Goal: Transaction & Acquisition: Purchase product/service

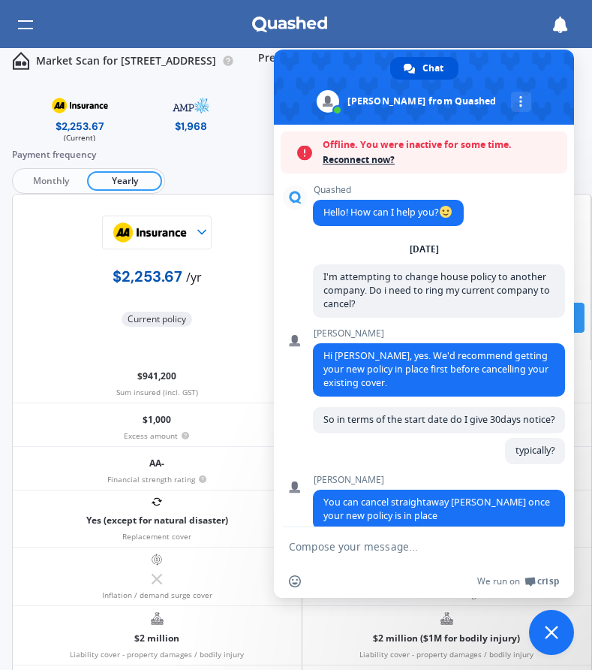
scroll to position [212, 0]
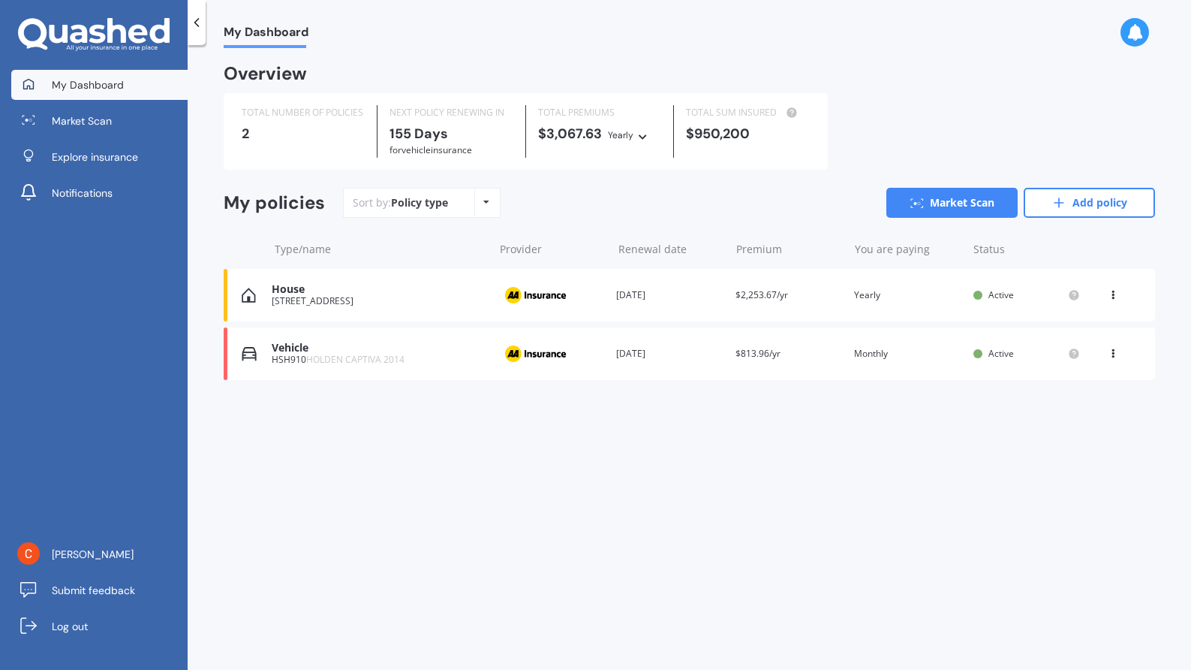
click at [350, 348] on div "Vehicle" at bounding box center [379, 348] width 214 height 13
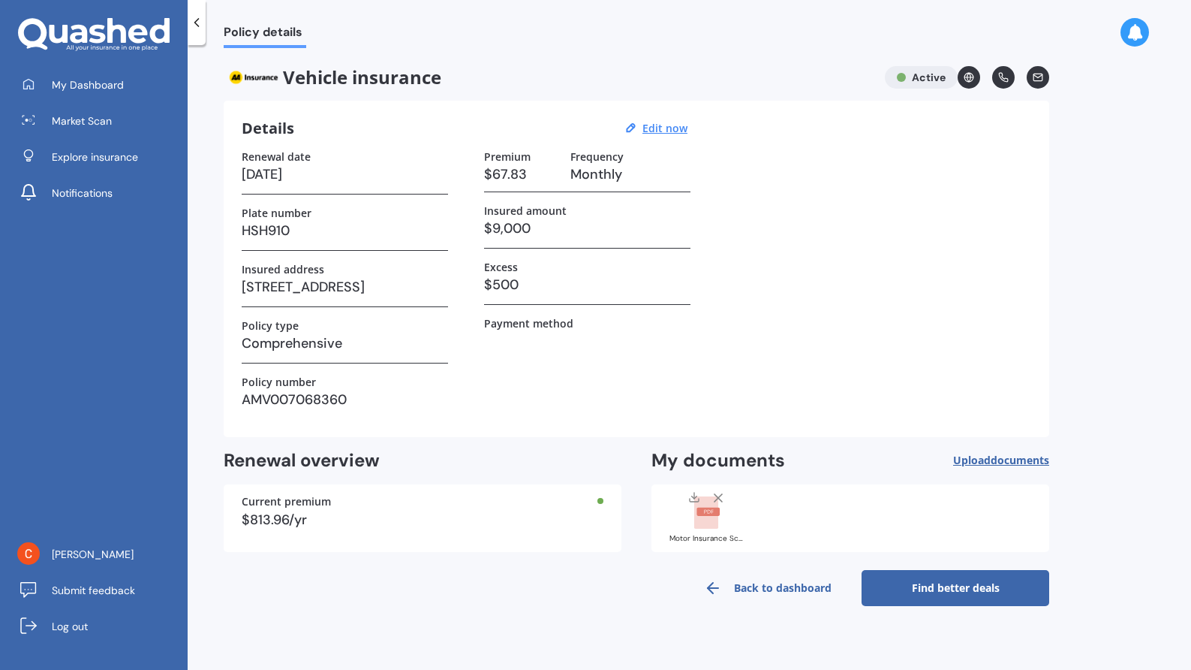
click at [713, 516] on rect at bounding box center [706, 512] width 24 height 33
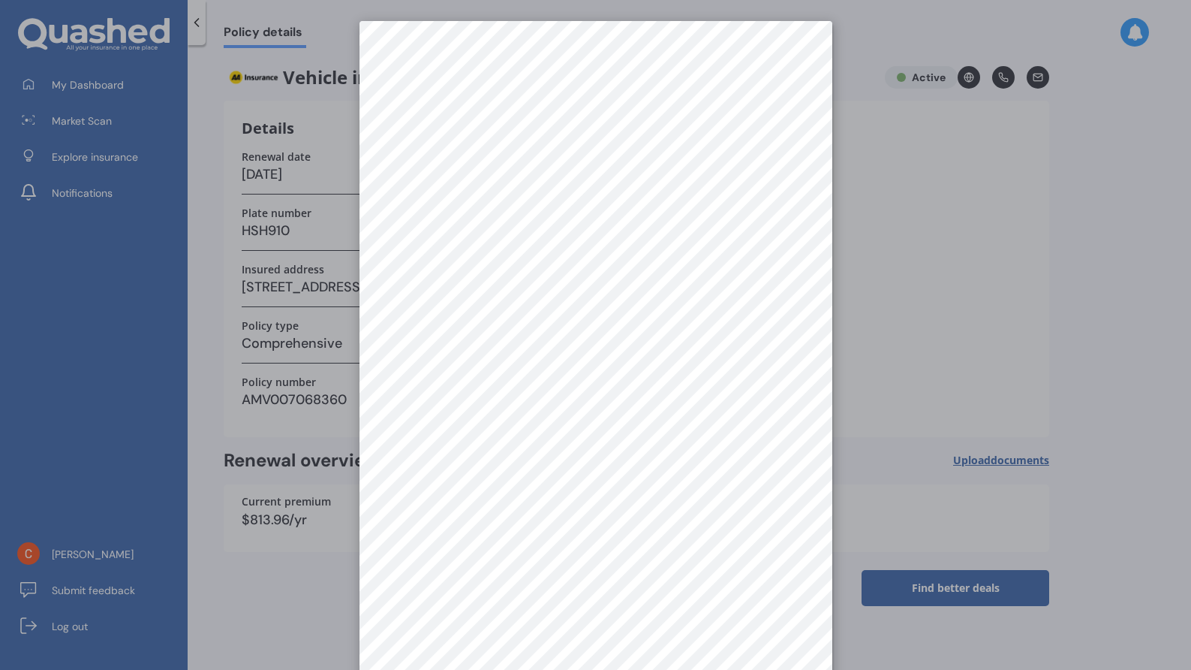
click at [941, 136] on div at bounding box center [595, 335] width 1191 height 670
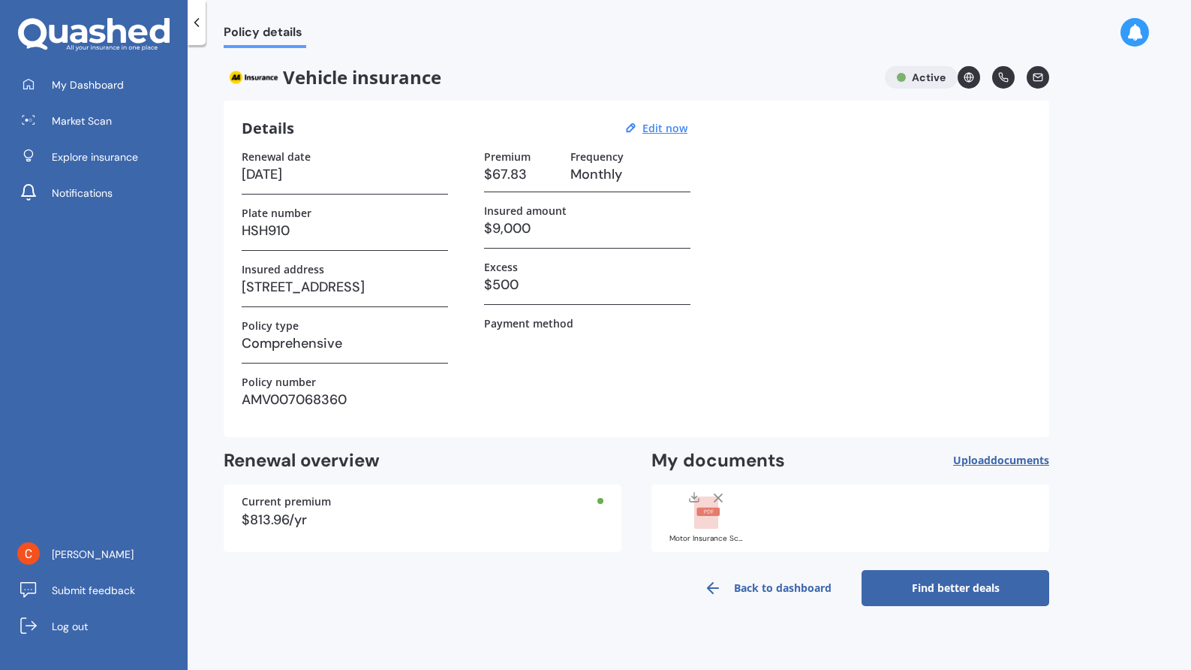
click at [938, 590] on link "Find better deals" at bounding box center [956, 588] width 188 height 36
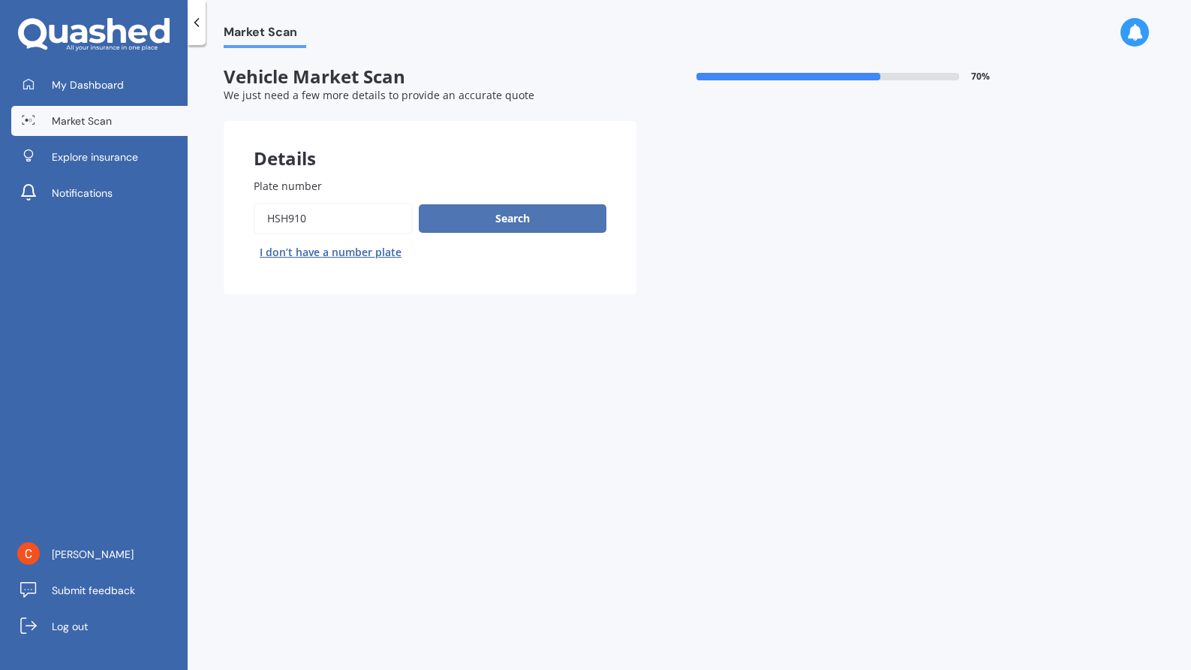
click at [562, 218] on button "Search" at bounding box center [513, 218] width 188 height 29
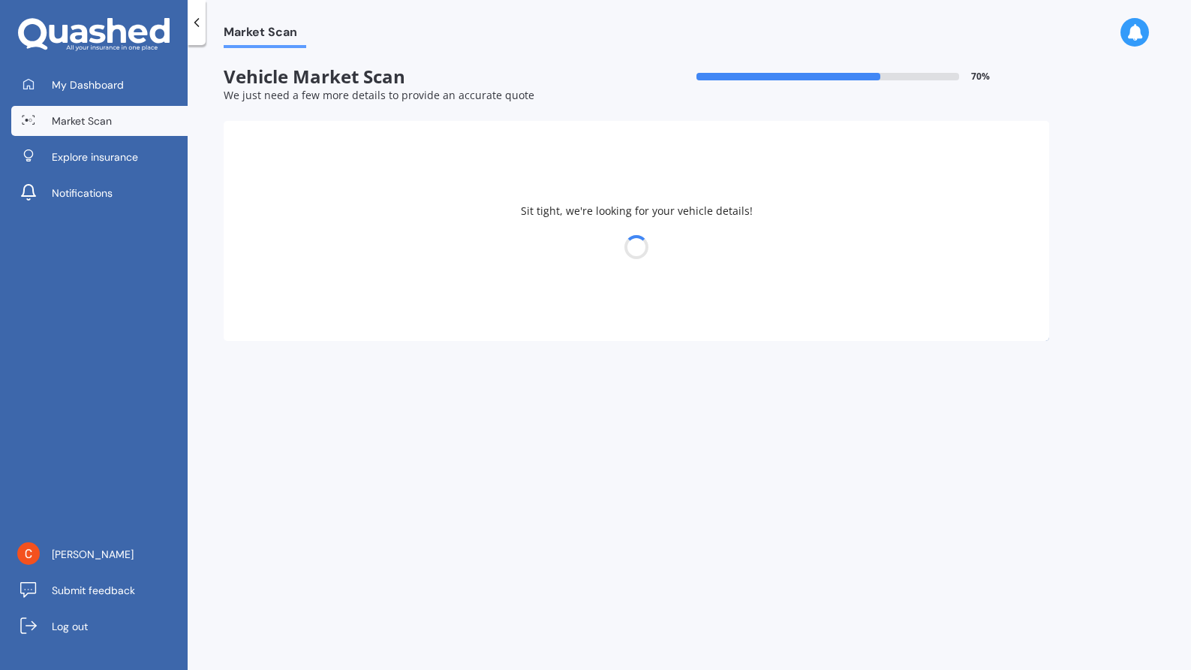
select select "HOLDEN"
select select "CAPTIVA"
select select "30"
select select "05"
select select "1946"
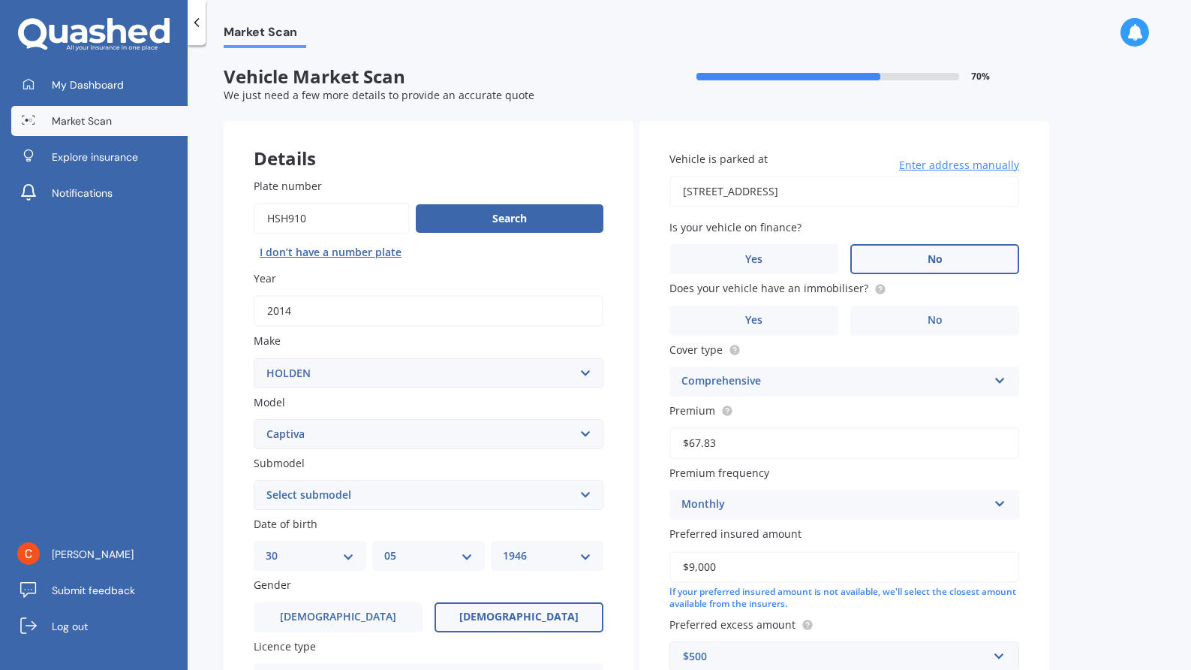
click at [980, 257] on label "No" at bounding box center [934, 259] width 169 height 30
click at [0, 0] on input "No" at bounding box center [0, 0] width 0 height 0
click at [912, 321] on label "No" at bounding box center [934, 321] width 169 height 30
click at [0, 0] on input "No" at bounding box center [0, 0] width 0 height 0
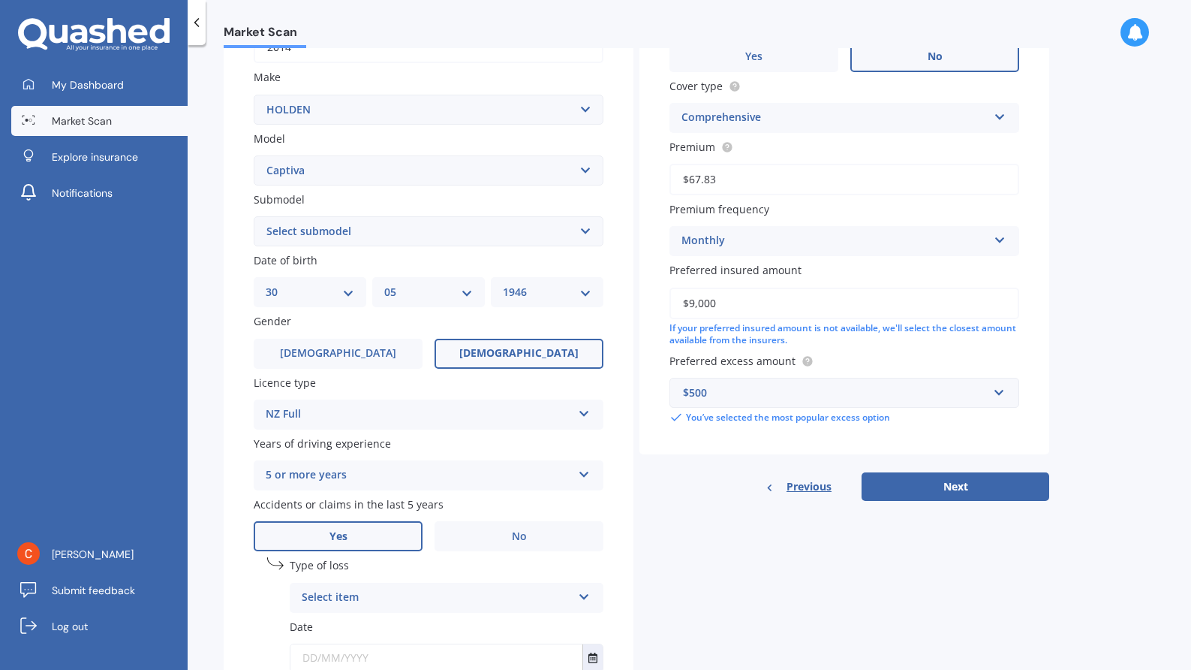
scroll to position [375, 0]
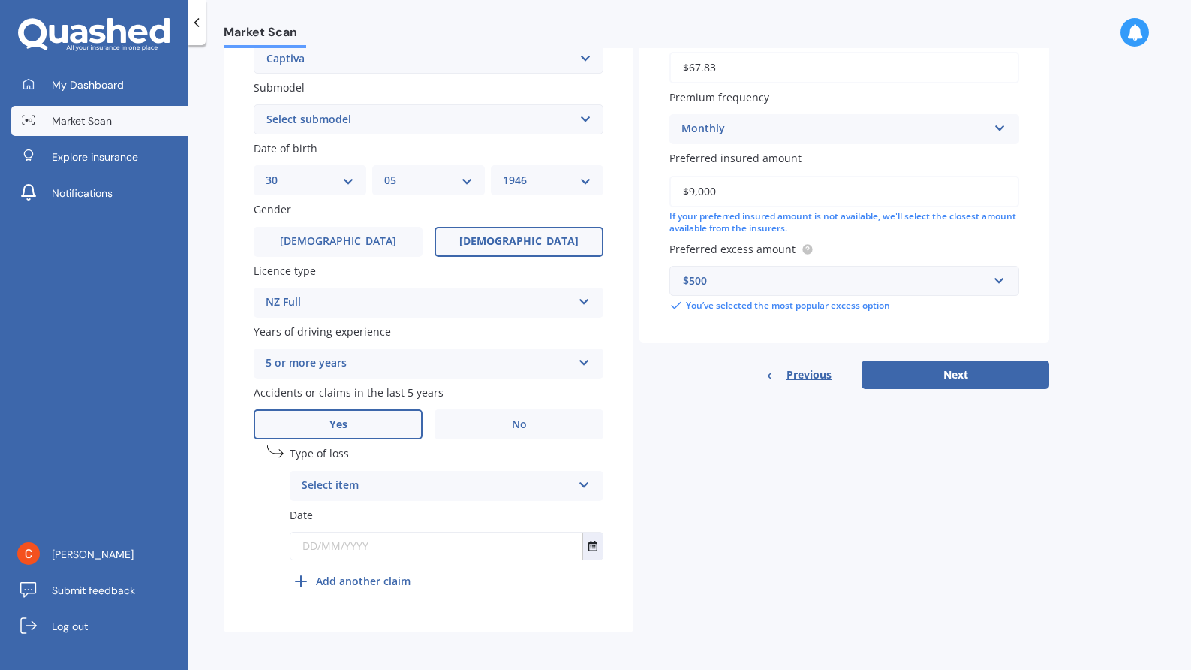
click at [372, 422] on label "Yes" at bounding box center [338, 424] width 169 height 30
click at [0, 0] on input "Yes" at bounding box center [0, 0] width 0 height 0
click at [588, 485] on icon at bounding box center [584, 482] width 13 height 11
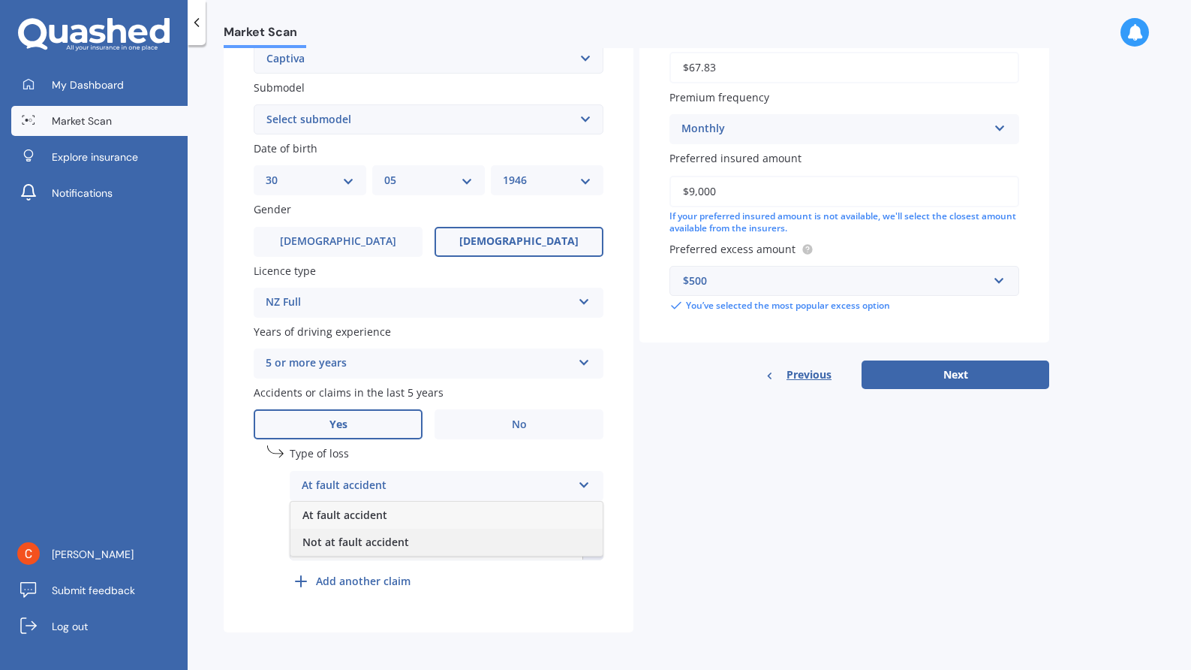
click at [399, 538] on span "Not at fault accident" at bounding box center [356, 541] width 107 height 14
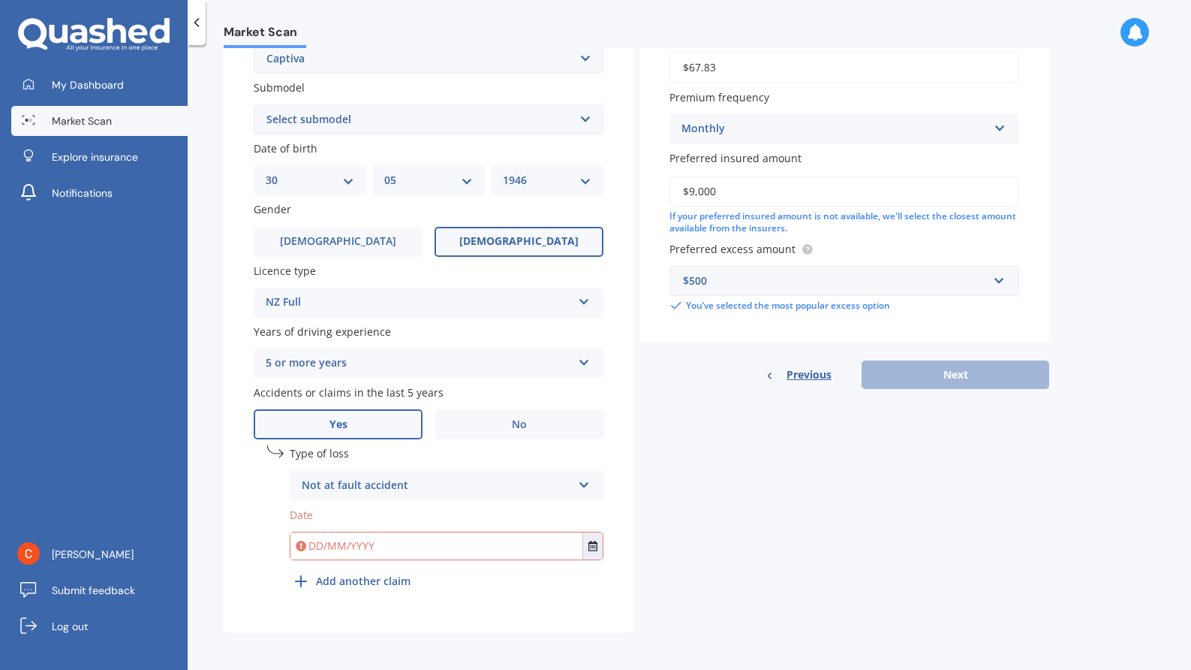
click at [304, 540] on icon at bounding box center [301, 545] width 11 height 15
click at [324, 546] on input "text" at bounding box center [436, 545] width 292 height 27
type input "0"
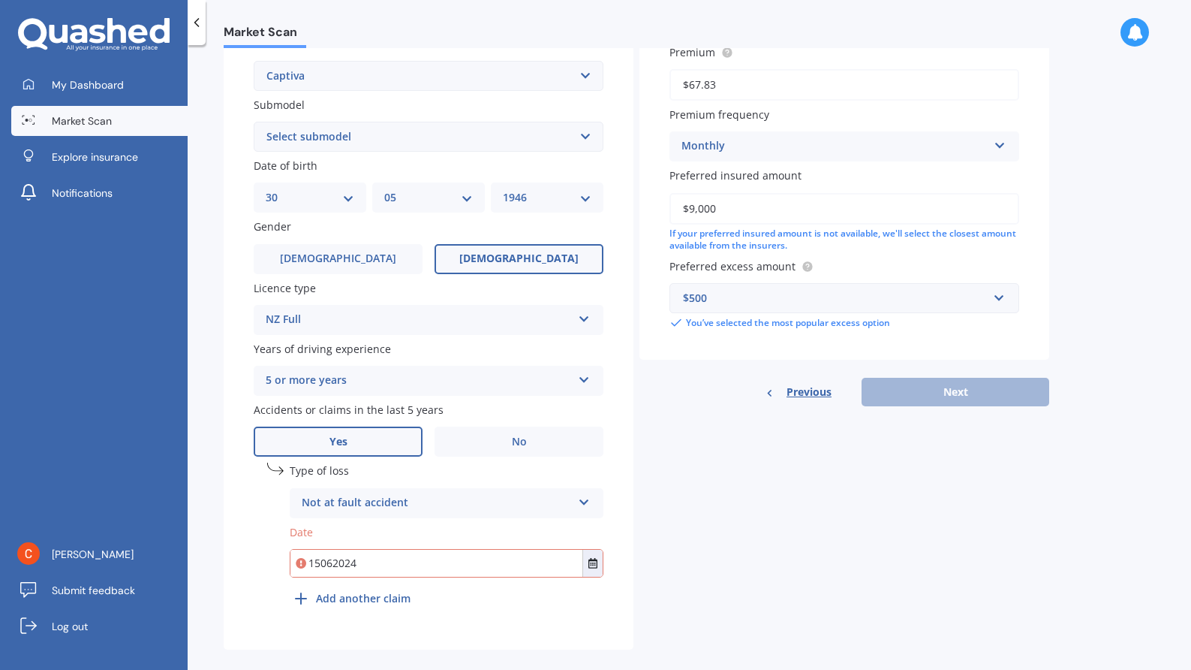
scroll to position [377, 0]
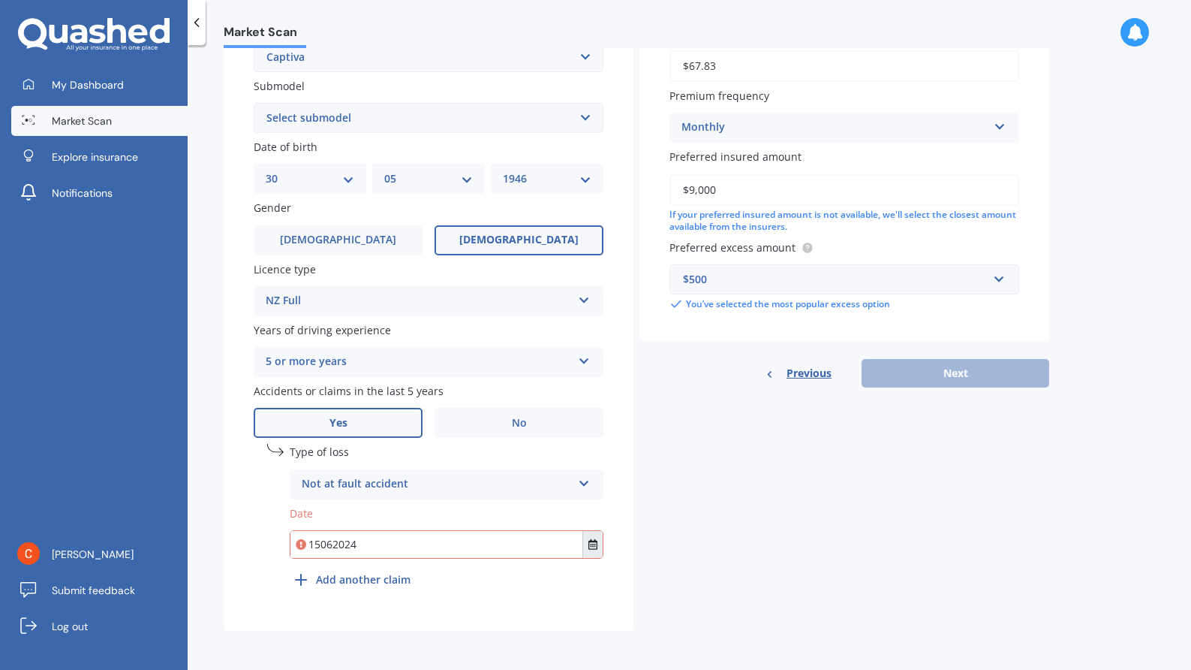
type input "15/06/2024"
click at [594, 542] on icon "Select date" at bounding box center [592, 544] width 9 height 11
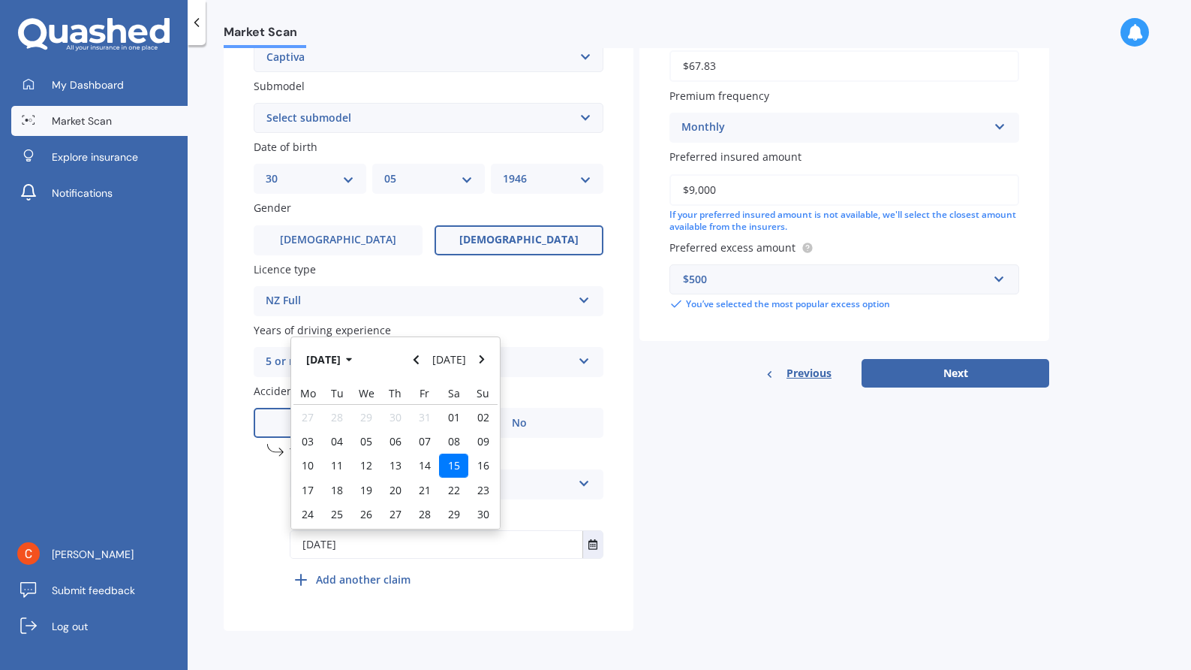
click at [456, 457] on div "15" at bounding box center [453, 465] width 29 height 24
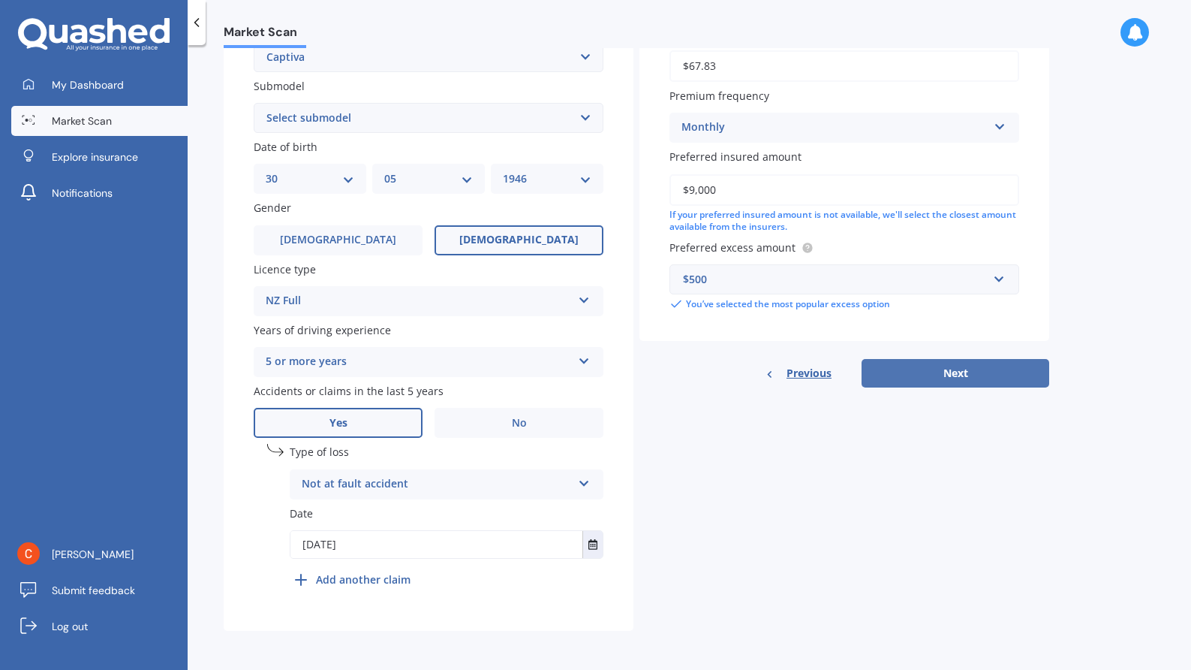
click at [993, 371] on button "Next" at bounding box center [956, 373] width 188 height 29
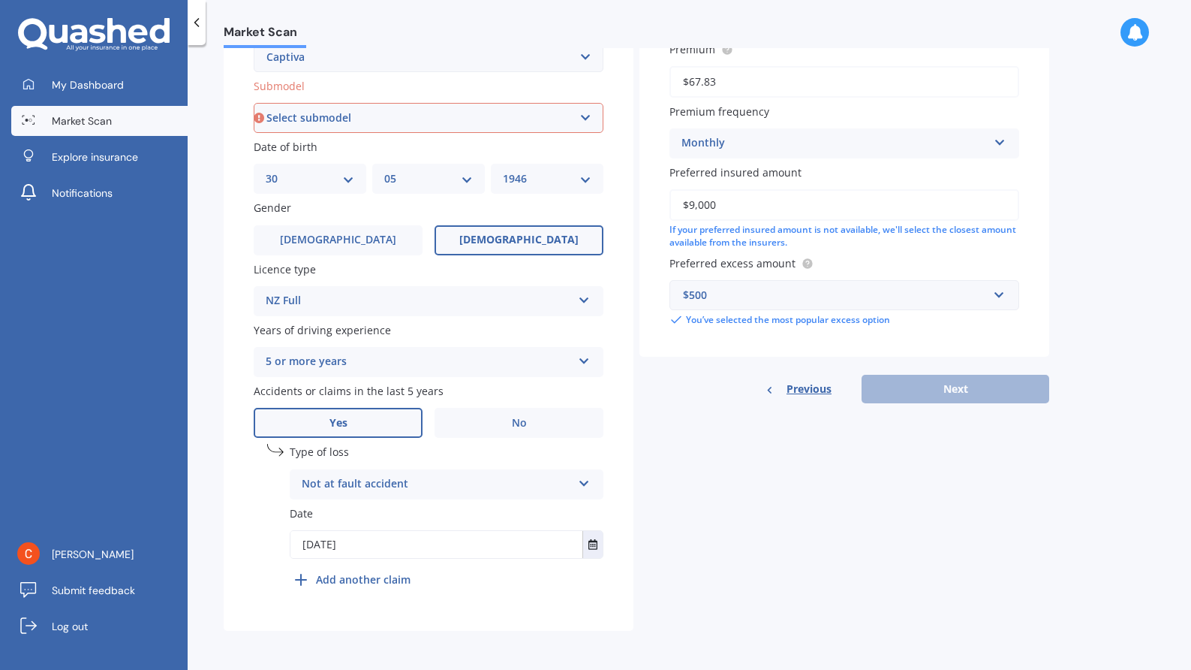
click at [501, 122] on select "Select submodel (All diesel) (All other) (All petrol) 5 2WD 2.4 AT 5 AWD DSL 2.…" at bounding box center [429, 118] width 350 height 30
select select "(ALL PETROL)"
click at [254, 103] on select "Select submodel (All diesel) (All other) (All petrol) 5 2WD 2.4 AT 5 AWD DSL 2.…" at bounding box center [429, 118] width 350 height 30
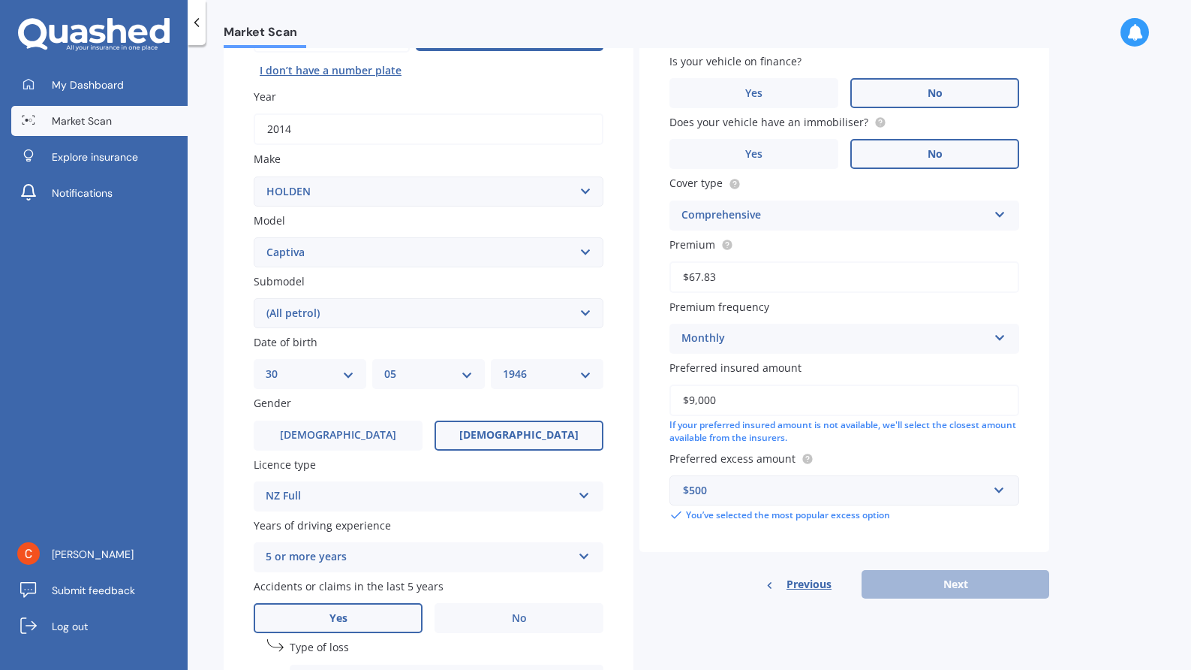
scroll to position [103, 0]
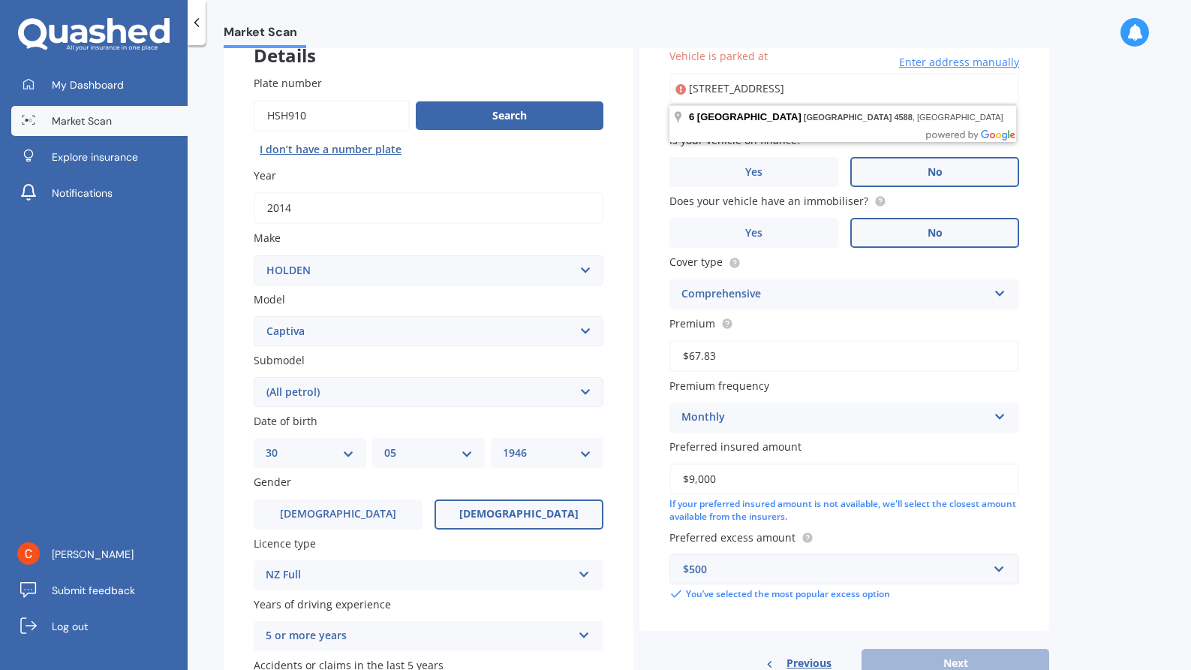
click at [824, 92] on input "6 Waiinu Beach Road, Waiinu Beach 4588" at bounding box center [845, 89] width 350 height 32
type input "6 Waiinu Beach Road, Waiinu Beach 4588"
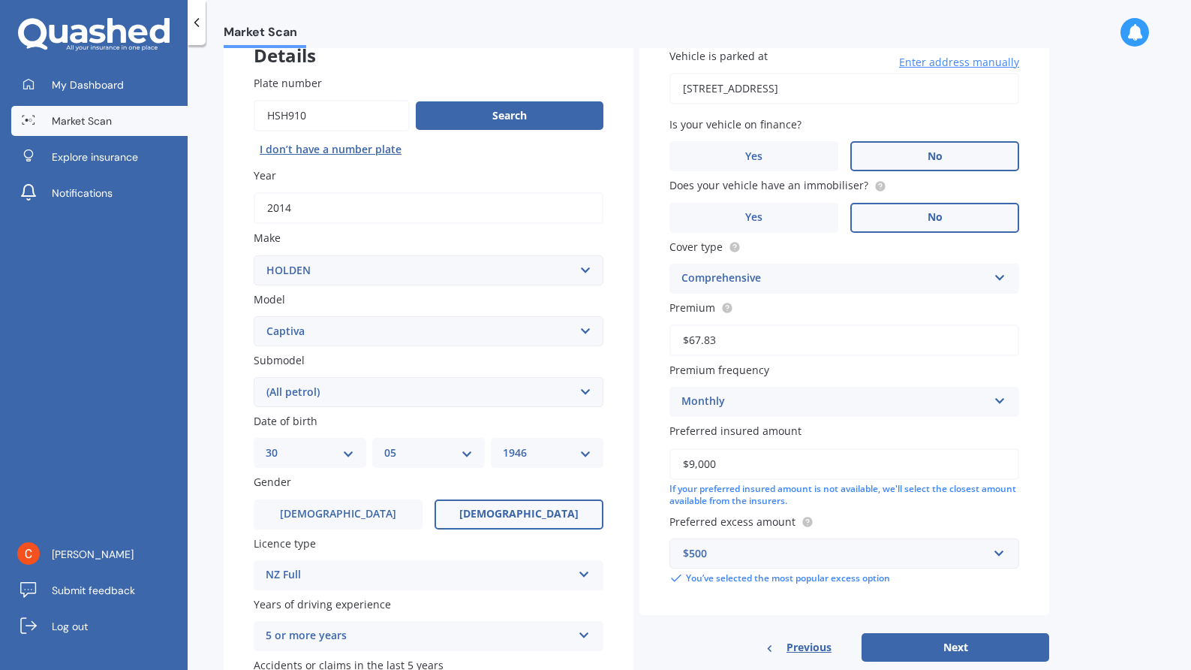
click at [953, 649] on button "Next" at bounding box center [956, 647] width 188 height 29
select select "30"
select select "05"
select select "1946"
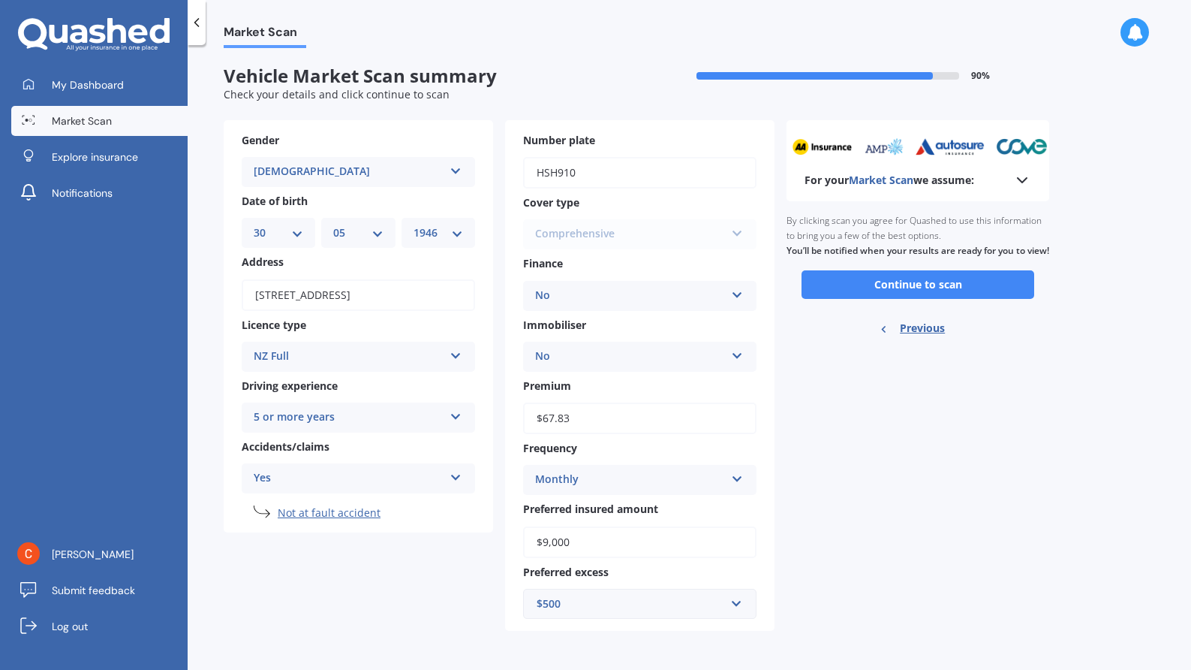
scroll to position [0, 0]
click at [984, 287] on button "Continue to scan" at bounding box center [918, 285] width 233 height 29
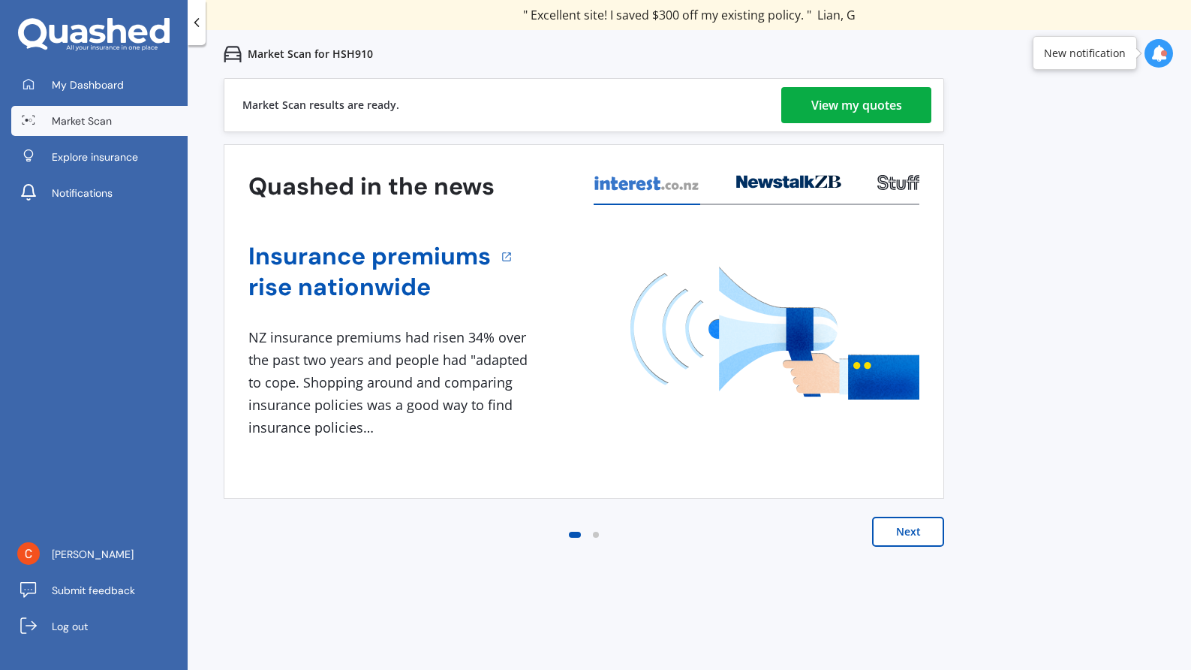
click at [882, 98] on div "View my quotes" at bounding box center [856, 105] width 91 height 36
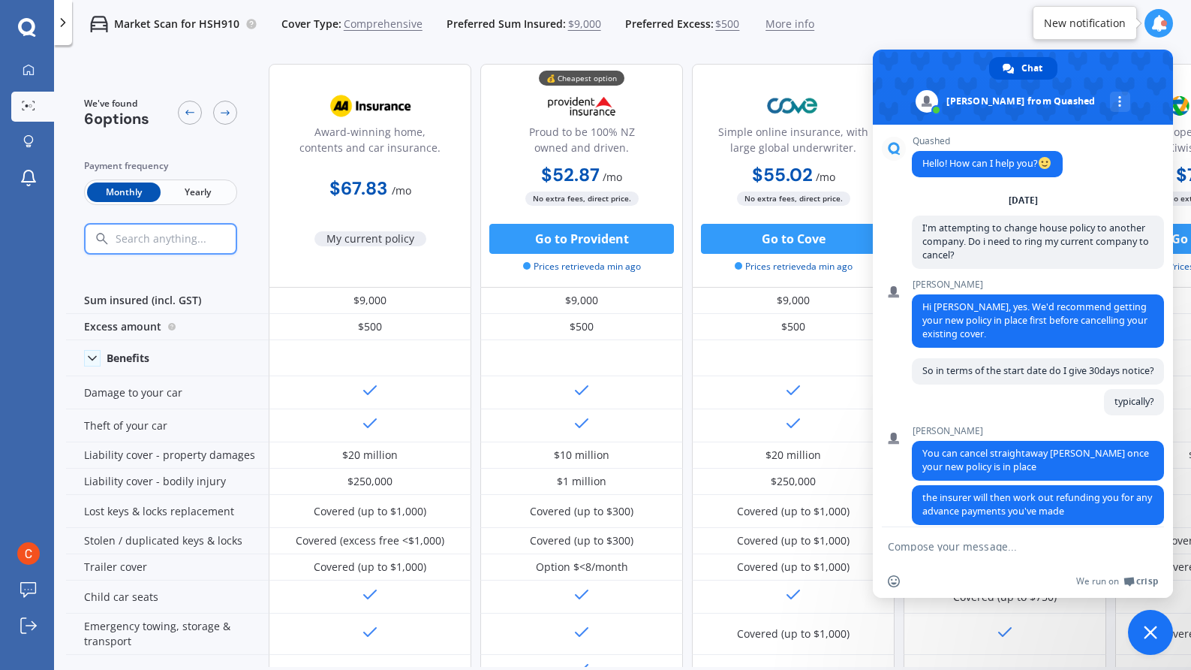
click at [1142, 626] on span "Close chat" at bounding box center [1150, 632] width 45 height 45
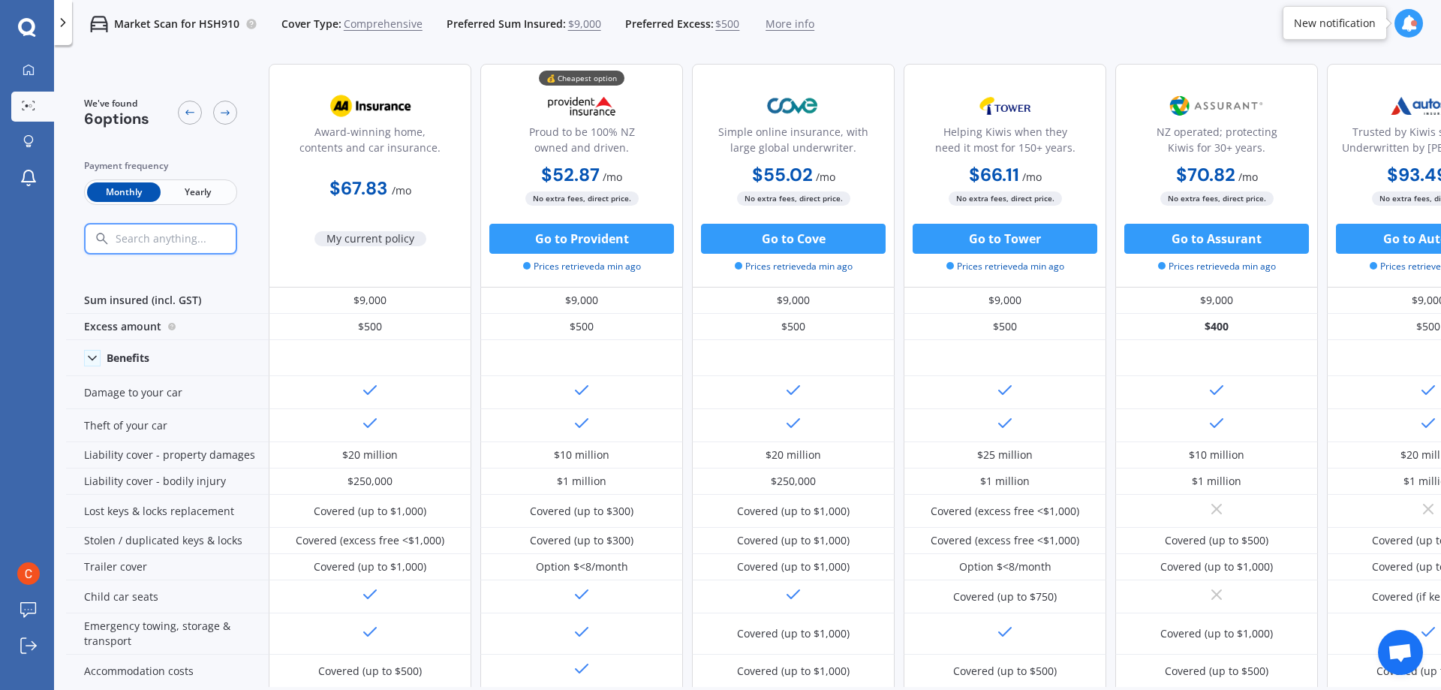
click at [1190, 669] on div "We've found 6 options Payment frequency Monthly Yearly Award-winning home, cont…" at bounding box center [753, 395] width 1375 height 686
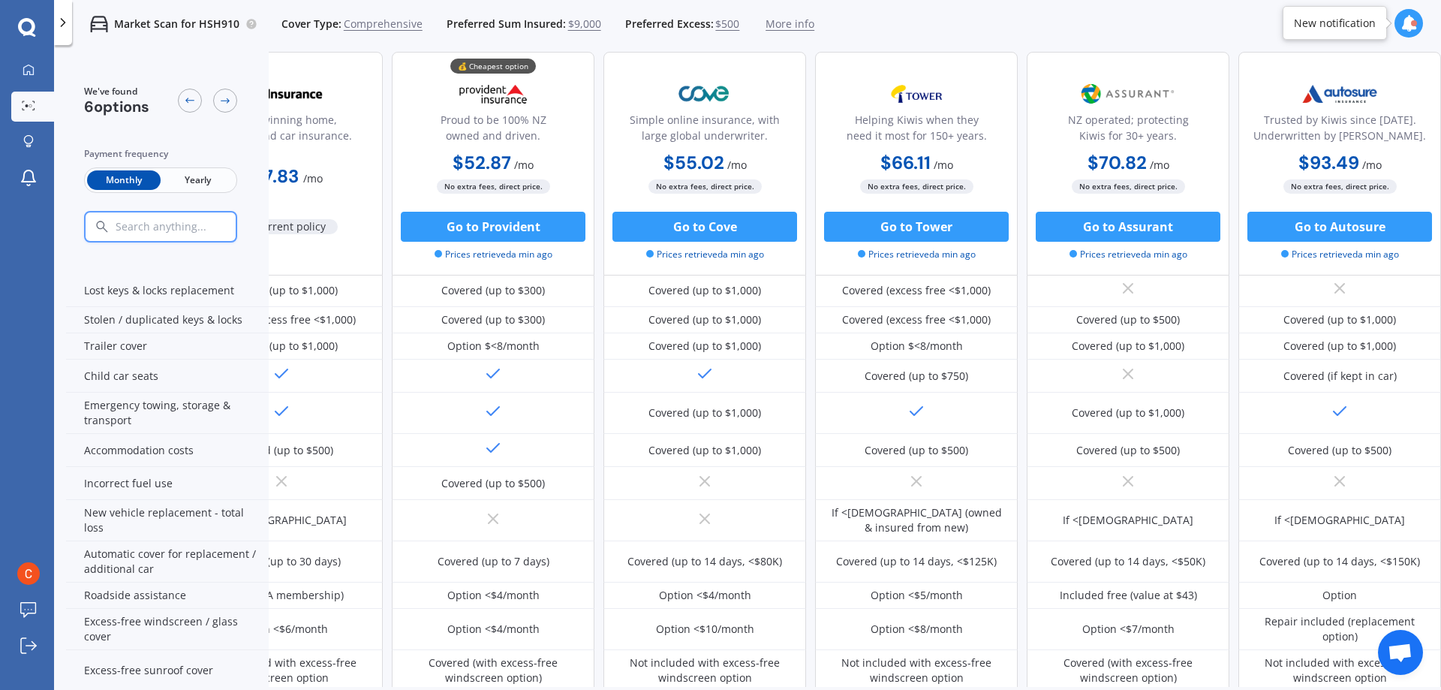
scroll to position [450, 96]
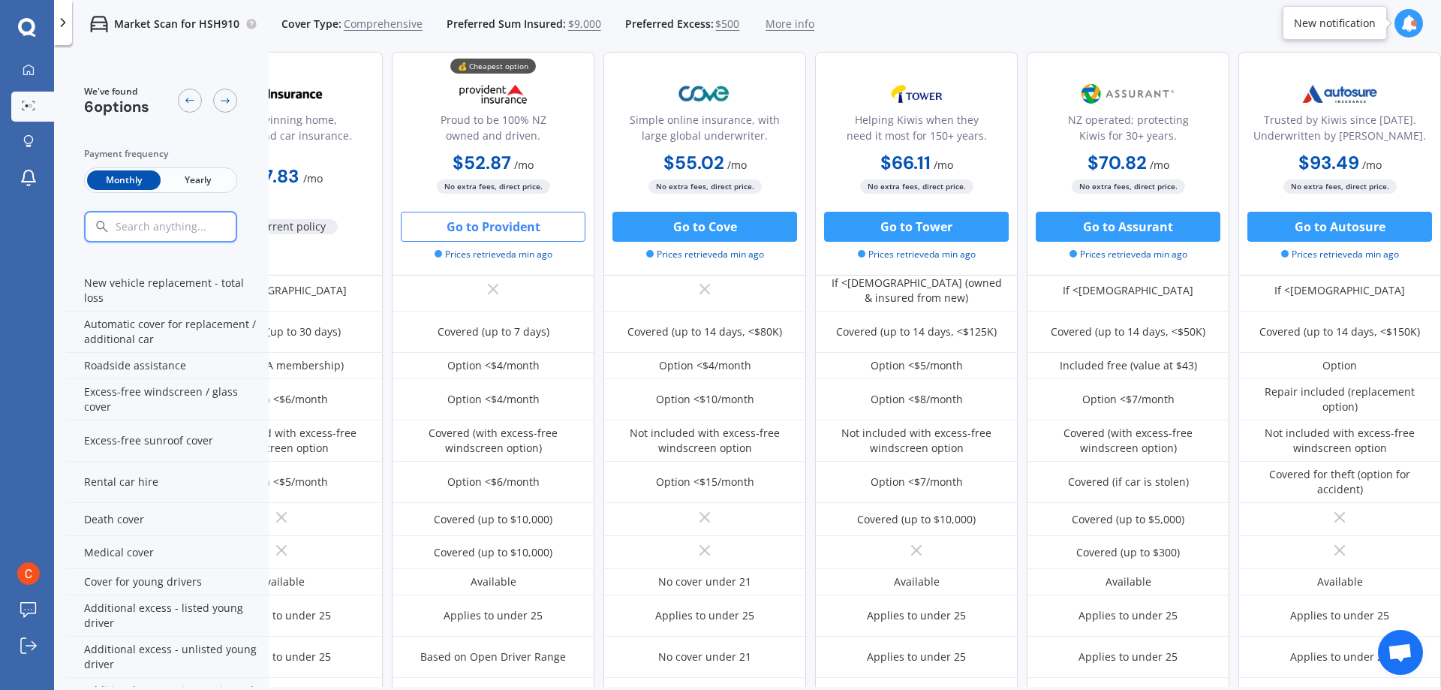
click at [505, 219] on button "Go to Provident" at bounding box center [493, 227] width 185 height 30
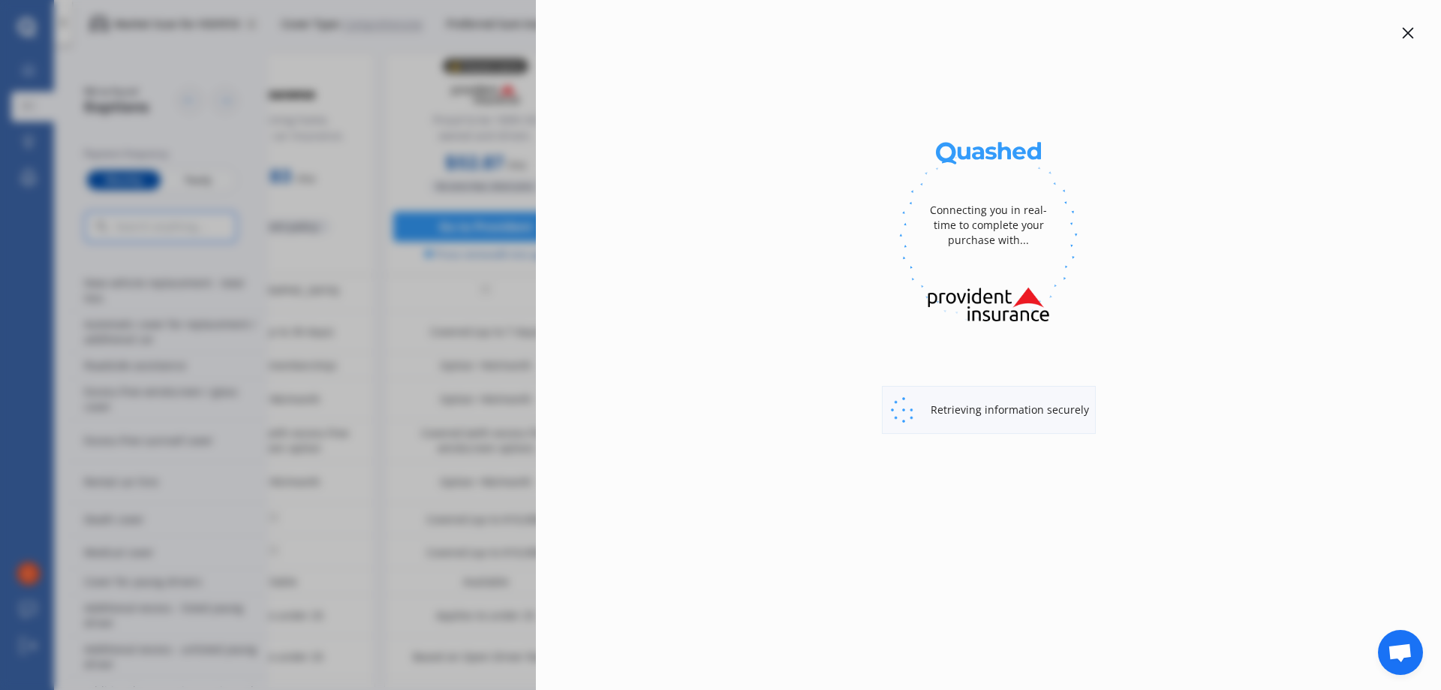
select select "full"
select select "6 Waiinu Beach Road, Waiinu Beach 4588"
select select "HOLDEN"
select select "CAPTIVA"
select select "NO"
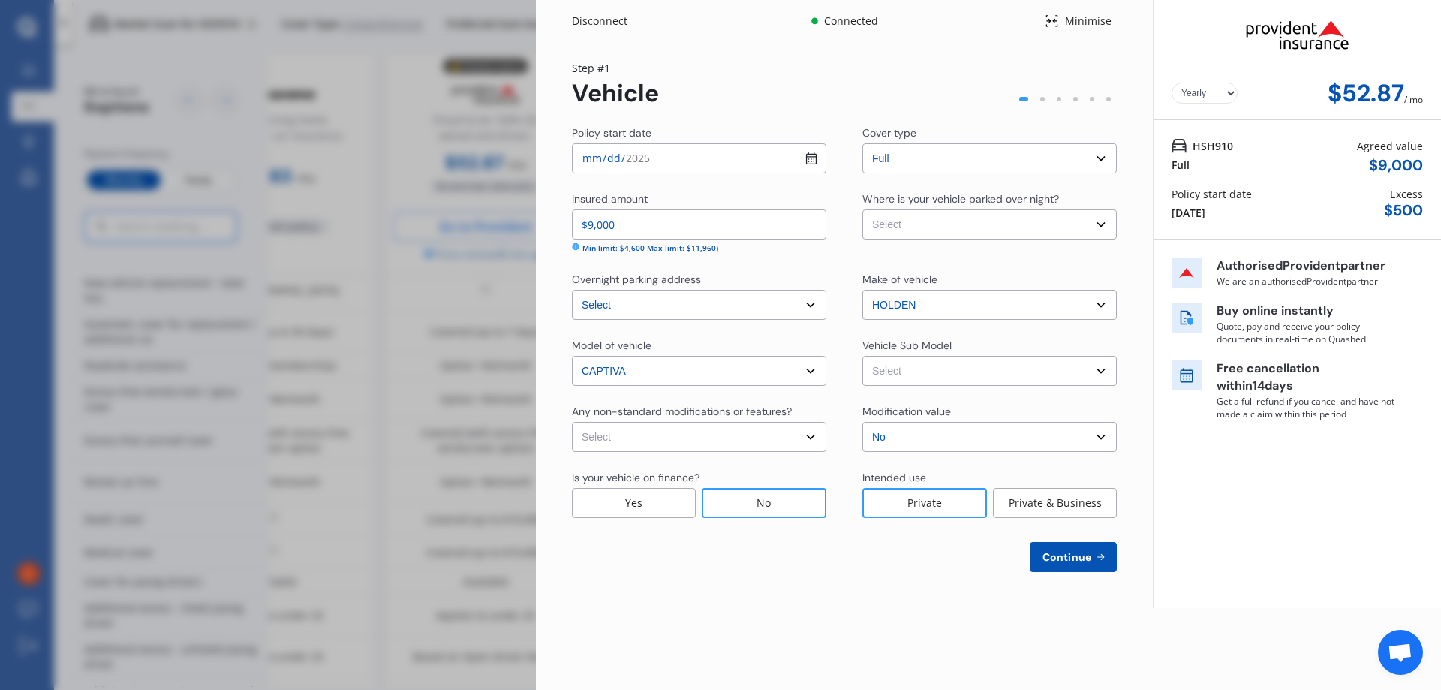
select select "Monthly"
click at [816, 158] on input "2025-09-18" at bounding box center [699, 158] width 254 height 30
click at [807, 156] on input "2025-09-19" at bounding box center [699, 158] width 254 height 30
type input "2025-09-22"
click at [994, 219] on select "Select Garage (fully enclosed) Off Street Parking Other" at bounding box center [989, 224] width 254 height 30
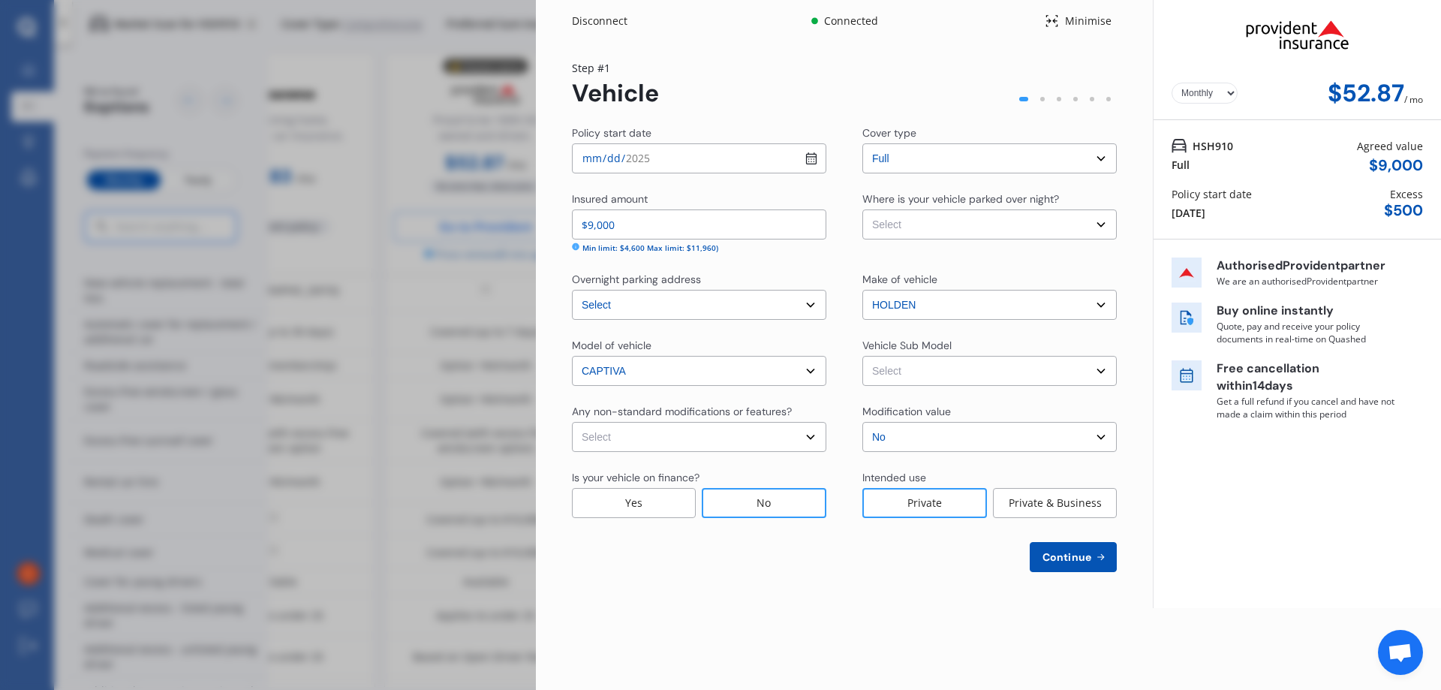
click at [811, 97] on div "Step # 1 Vehicle" at bounding box center [844, 83] width 545 height 47
click at [803, 436] on select "Select None Nitrous Oxide System(NOS) Roll Cage Full Racing Harness" at bounding box center [699, 437] width 254 height 30
select select "none"
click at [572, 422] on select "Select None Nitrous Oxide System(NOS) Roll Cage Full Racing Harness" at bounding box center [699, 437] width 254 height 30
click at [1027, 218] on select "Select Garage (fully enclosed) Off Street Parking Other" at bounding box center [989, 224] width 254 height 30
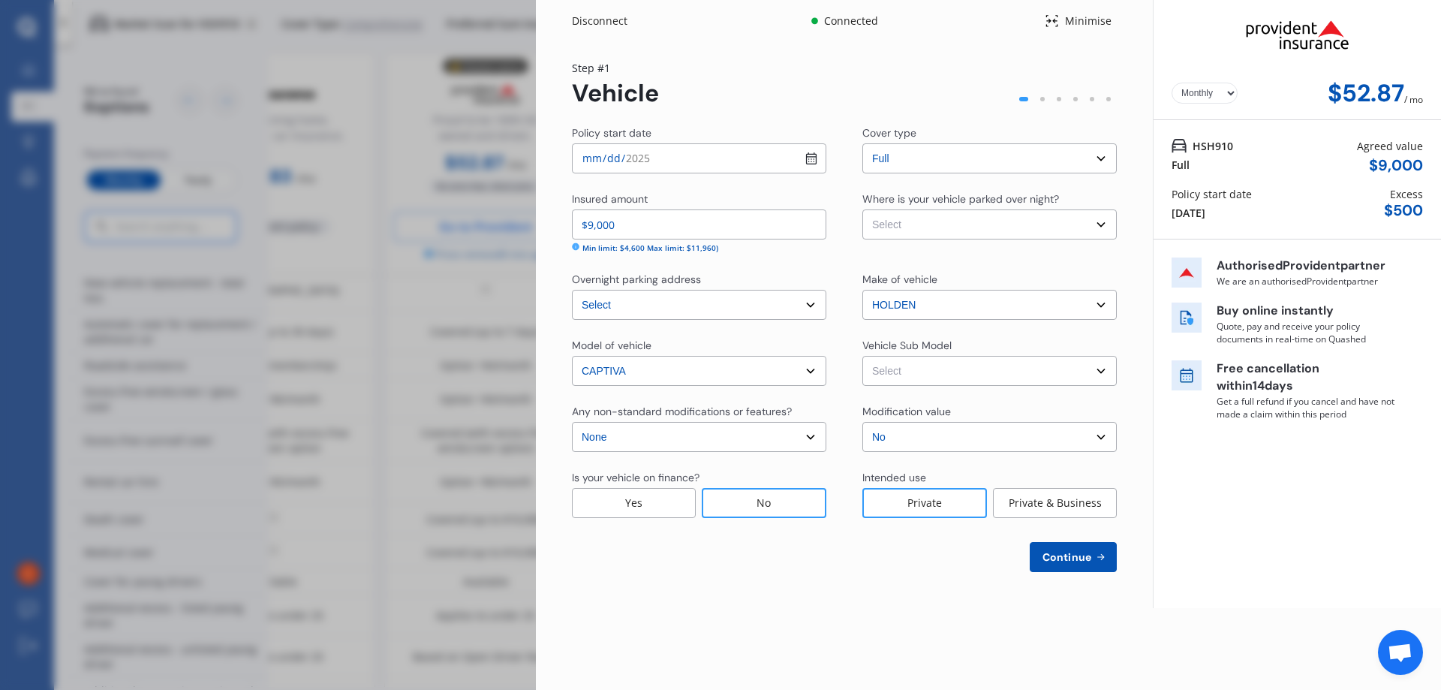
select select "GARAGE"
click at [862, 209] on select "Select Garage (fully enclosed) Off Street Parking Other" at bounding box center [989, 224] width 254 height 30
click at [979, 361] on select "Select Captiva CG 5 LT Wagon 5dr Spts Auto 6sp 2.4i MY14" at bounding box center [989, 371] width 254 height 30
select select "NZVHOLD2014AEBX"
click at [862, 356] on select "Select Captiva CG 5 LT Wagon 5dr Spts Auto 6sp 2.4i MY14" at bounding box center [989, 371] width 254 height 30
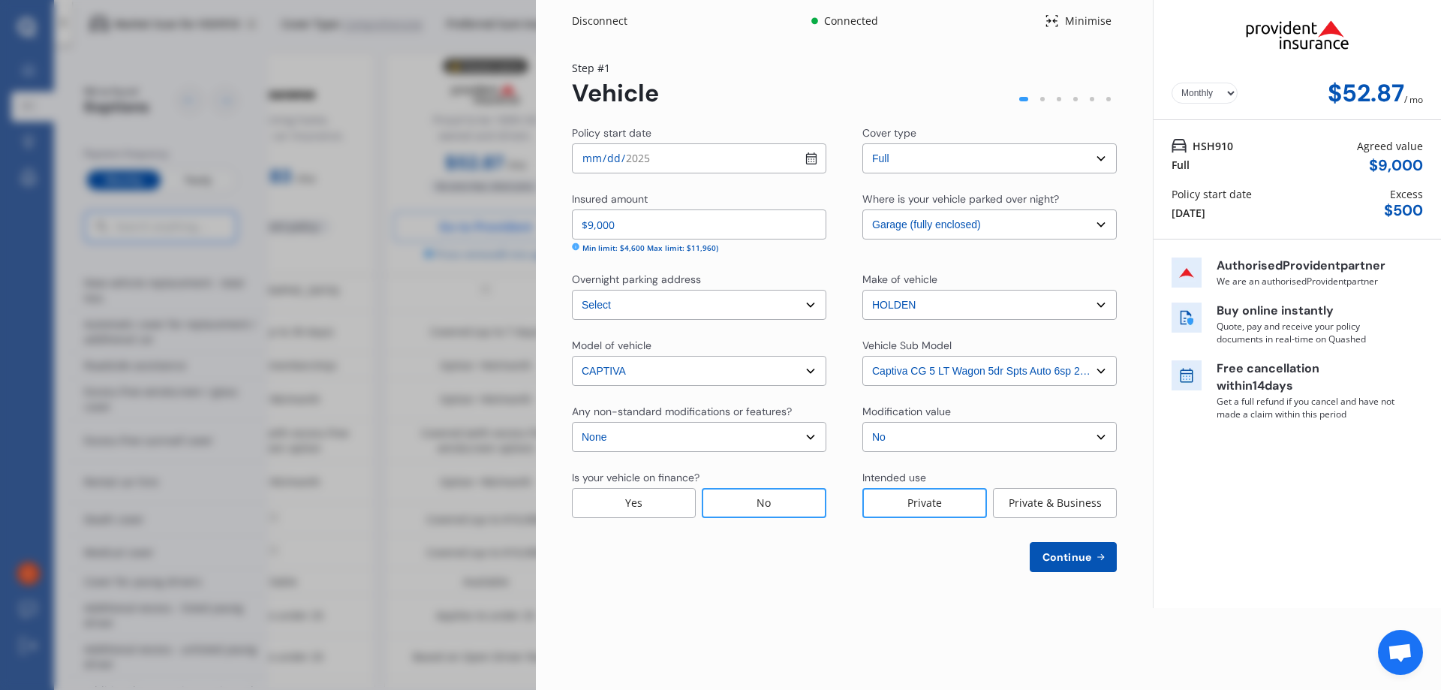
click at [739, 501] on div "No" at bounding box center [764, 503] width 125 height 30
click at [932, 502] on div "Private" at bounding box center [924, 503] width 125 height 30
click at [1083, 557] on span "Continue" at bounding box center [1067, 557] width 55 height 12
select select "30"
select select "05"
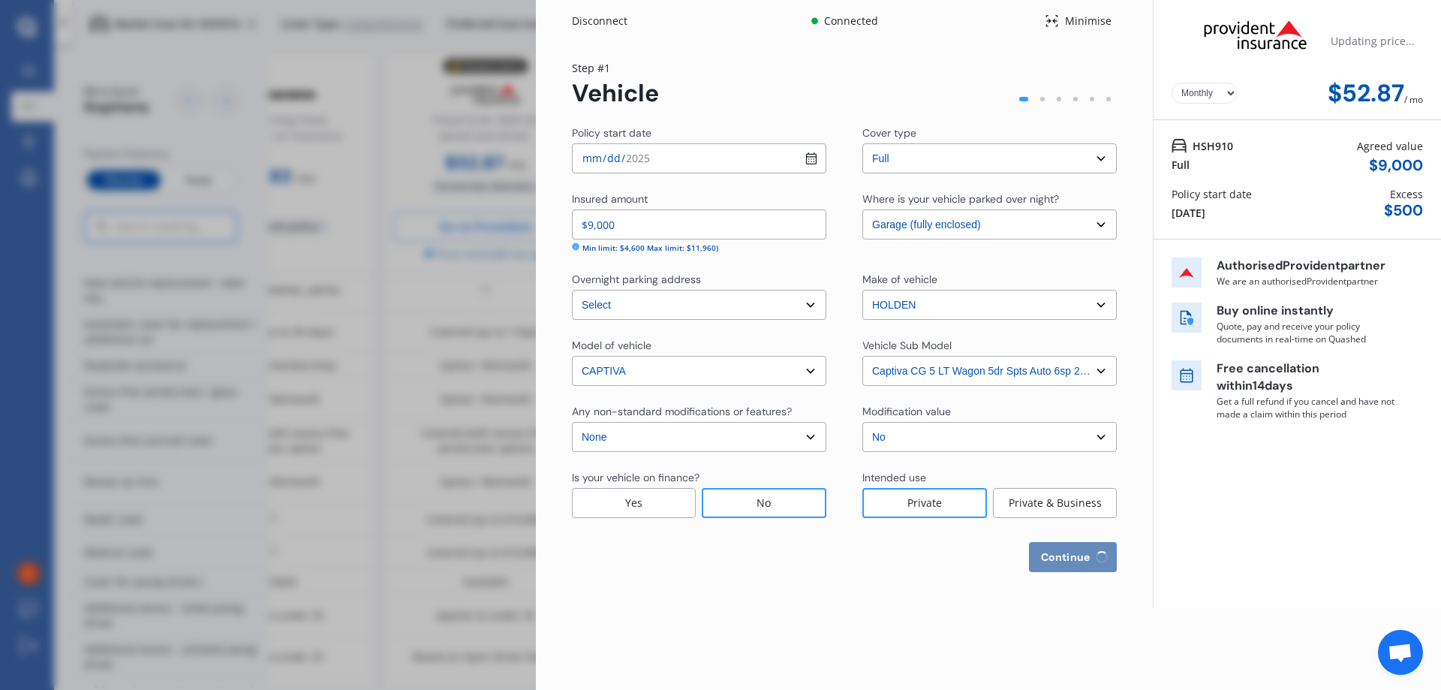
select select "1946"
select select "NZ_FULL"
select select "0"
select select "25"
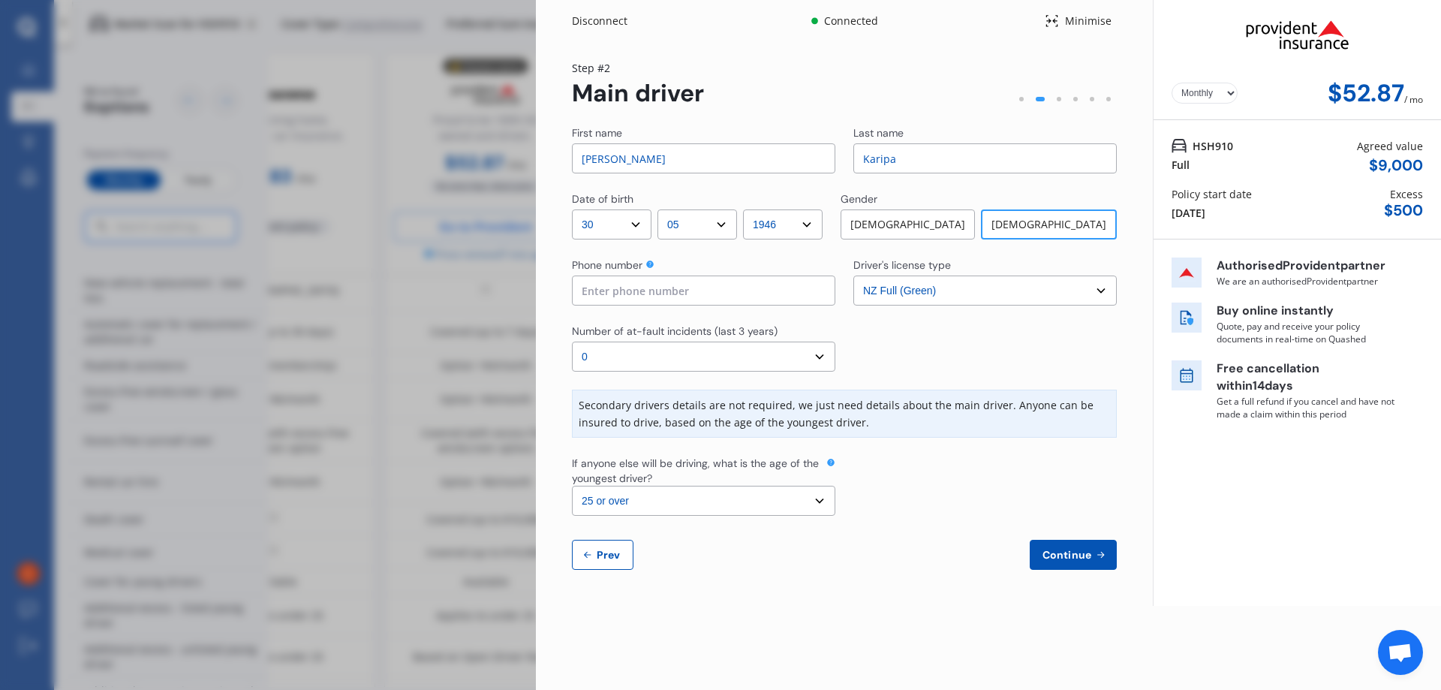
drag, startPoint x: 651, startPoint y: 158, endPoint x: 415, endPoint y: 143, distance: 236.2
click at [420, 147] on div "Disconnect Connected Minimise Yearly Monthly $52.87 / mo Step # 2 Main driver F…" at bounding box center [720, 345] width 1441 height 690
type input "Marjory"
click at [721, 301] on input at bounding box center [703, 290] width 263 height 30
type input "0210668006"
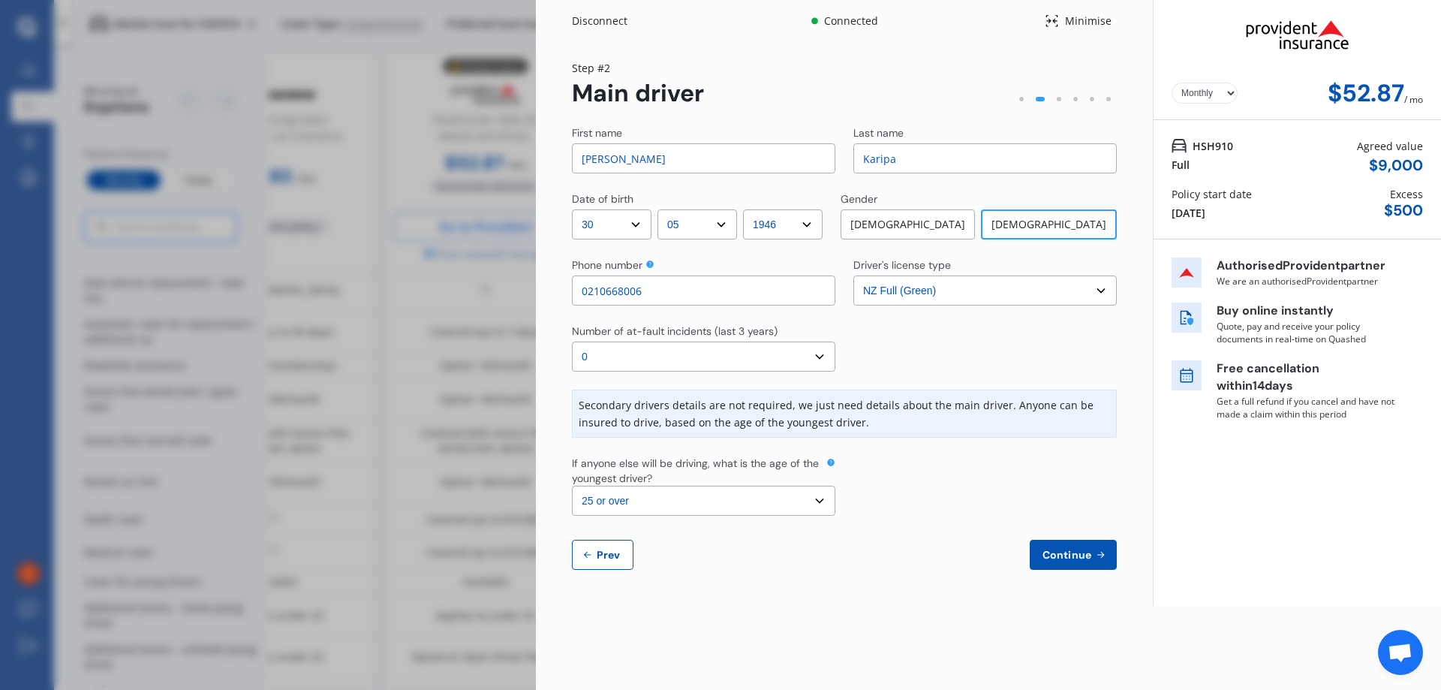
click at [670, 358] on select "Select number of at-fault incidents (last 3 years) 0 1 2 3 4 5 or more" at bounding box center [703, 357] width 263 height 30
click at [572, 342] on select "Select number of at-fault incidents (last 3 years) 0 1 2 3 4 5 or more" at bounding box center [703, 357] width 263 height 30
click at [1060, 551] on span "Continue" at bounding box center [1067, 555] width 55 height 12
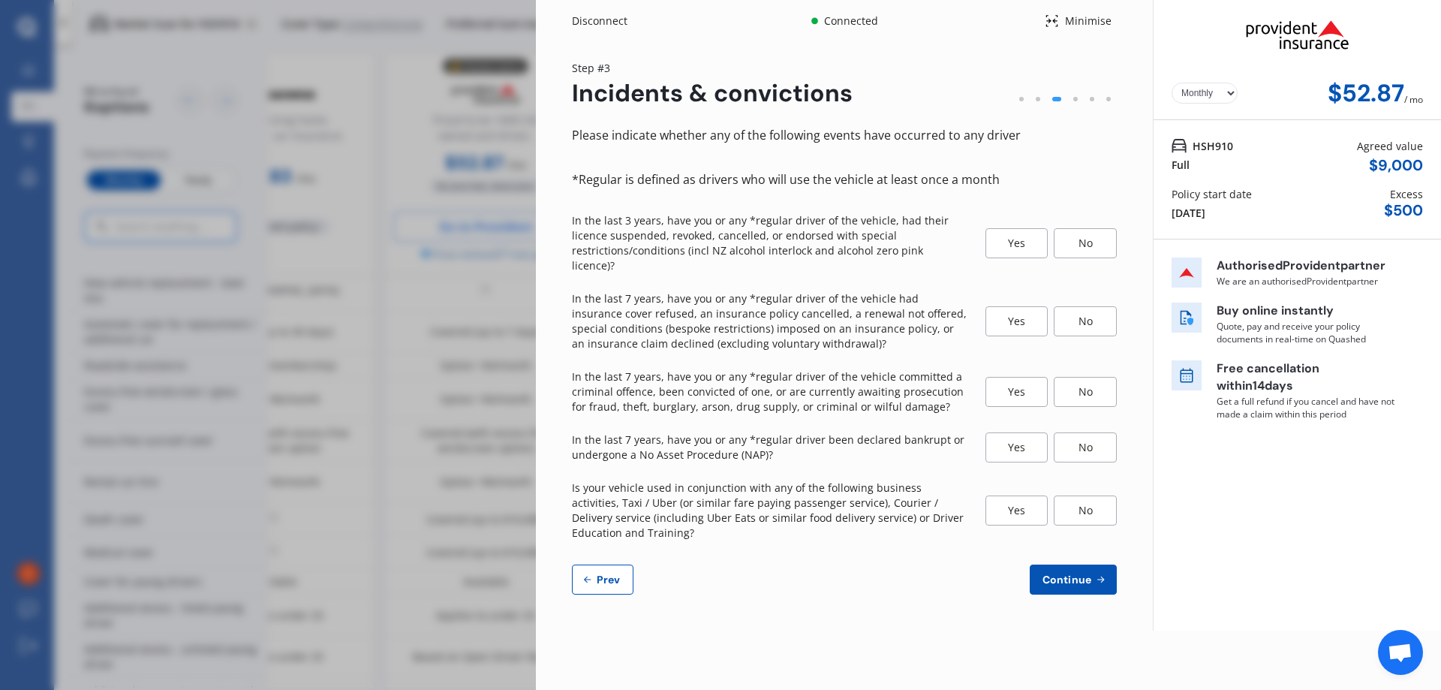
click at [1082, 236] on div "No" at bounding box center [1085, 243] width 63 height 30
click at [1088, 309] on div "No" at bounding box center [1085, 321] width 63 height 30
click at [1085, 383] on div "No" at bounding box center [1085, 392] width 63 height 30
click at [1085, 432] on div "No" at bounding box center [1085, 447] width 63 height 30
click at [1082, 499] on div "No" at bounding box center [1085, 510] width 63 height 30
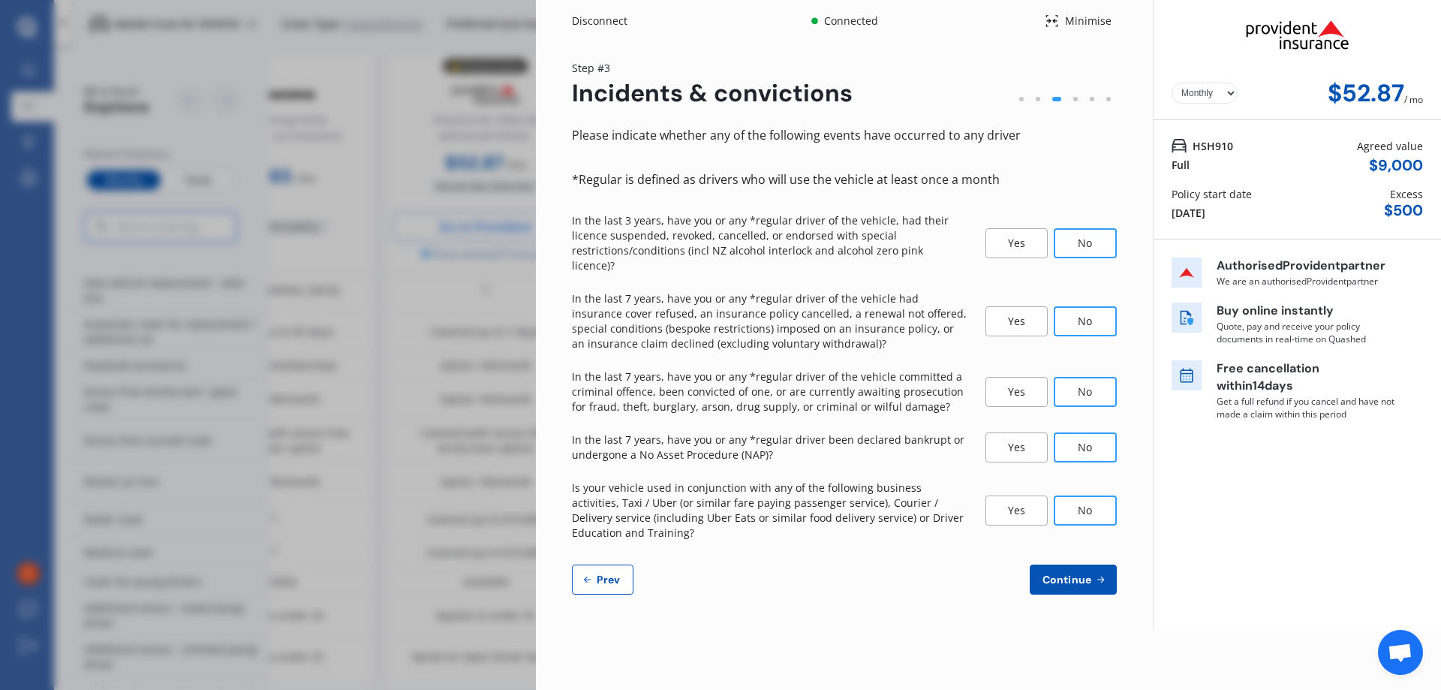
click at [1079, 573] on span "Continue" at bounding box center [1067, 579] width 55 height 12
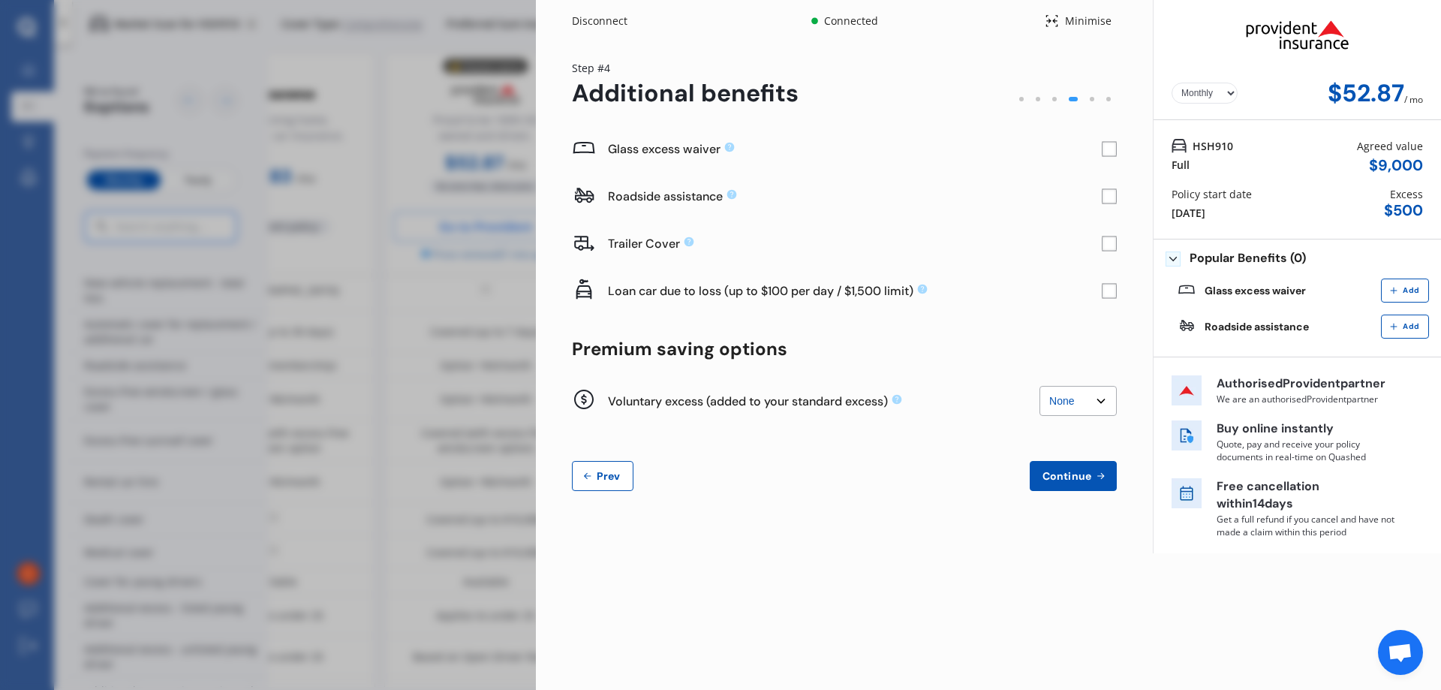
click at [1190, 290] on span "Add" at bounding box center [1411, 290] width 23 height 9
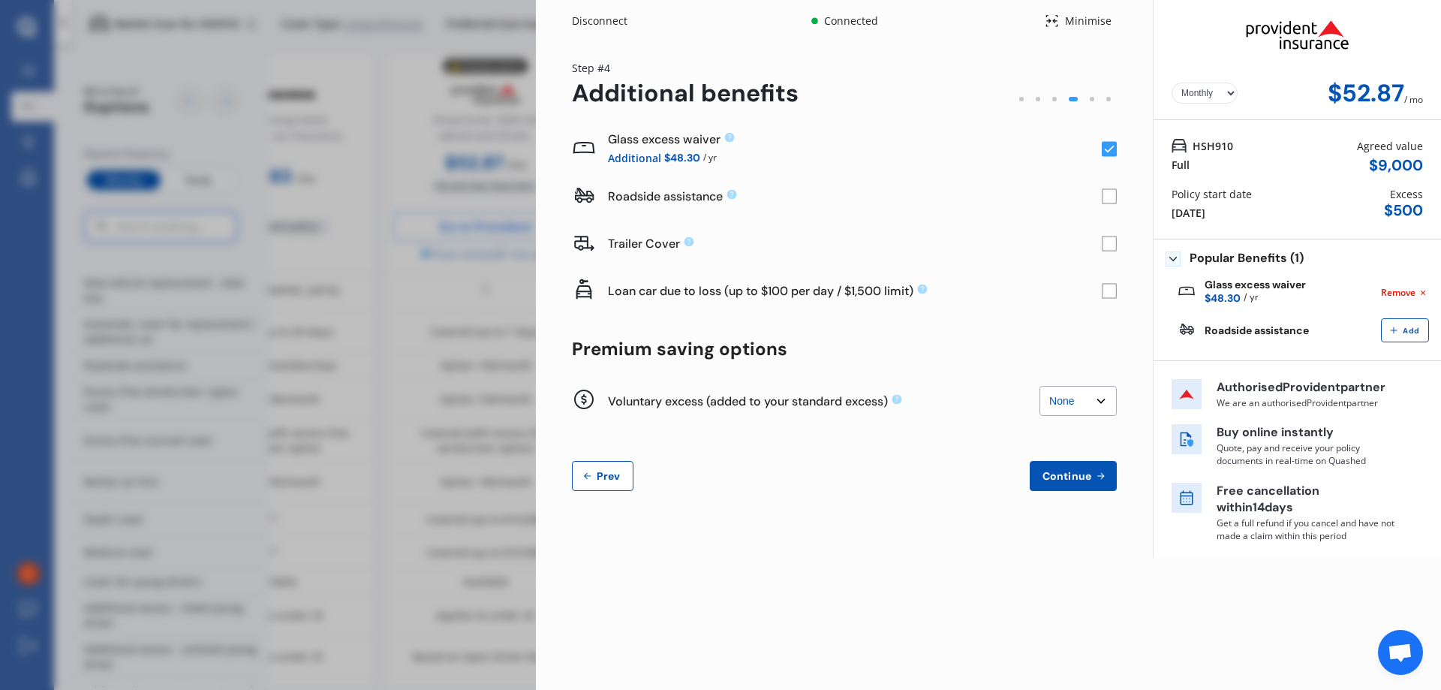
click at [1067, 471] on span "Continue" at bounding box center [1067, 476] width 55 height 12
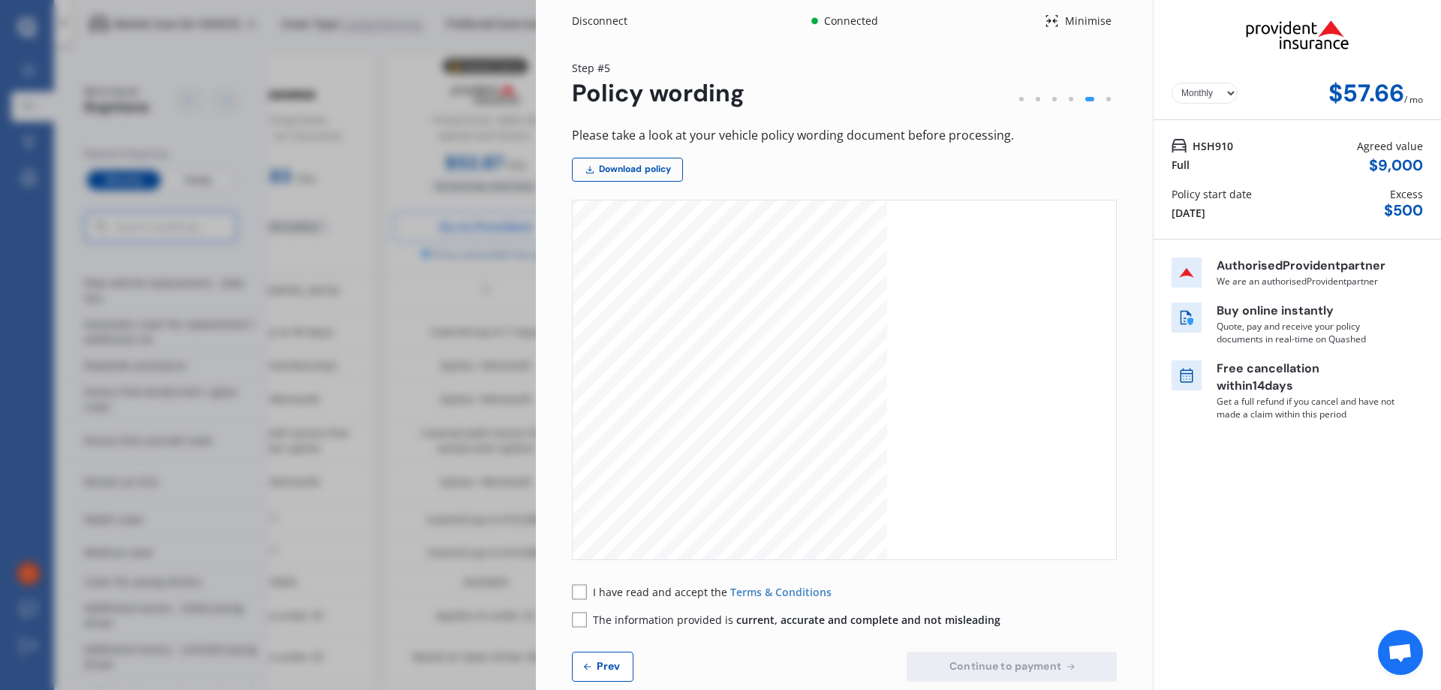
scroll to position [2027, 0]
click at [642, 164] on link "Download policy" at bounding box center [627, 170] width 111 height 24
click at [584, 595] on rect at bounding box center [579, 591] width 15 height 15
click at [588, 617] on div "The information provided is current, accurate and complete and not misleading" at bounding box center [786, 620] width 429 height 16
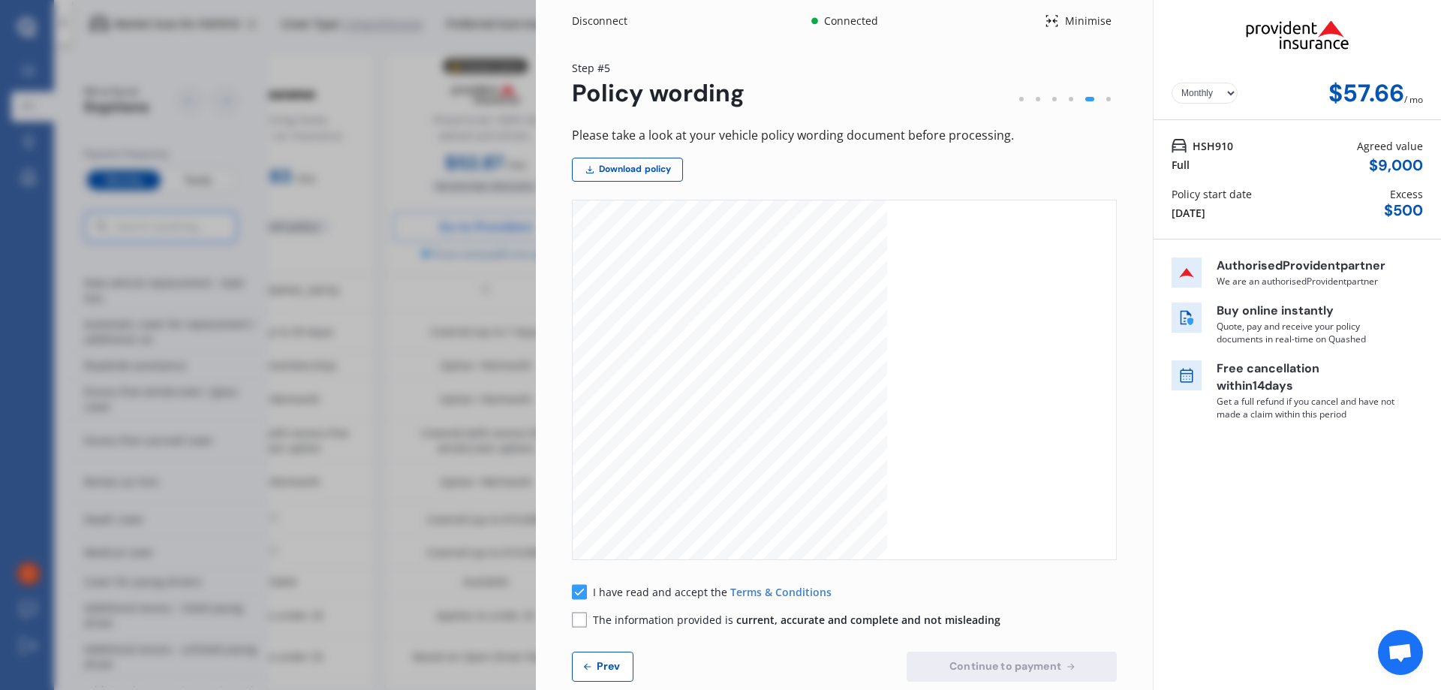
click at [583, 622] on rect at bounding box center [579, 619] width 15 height 15
click at [1070, 669] on button "Continue to payment" at bounding box center [1012, 667] width 210 height 30
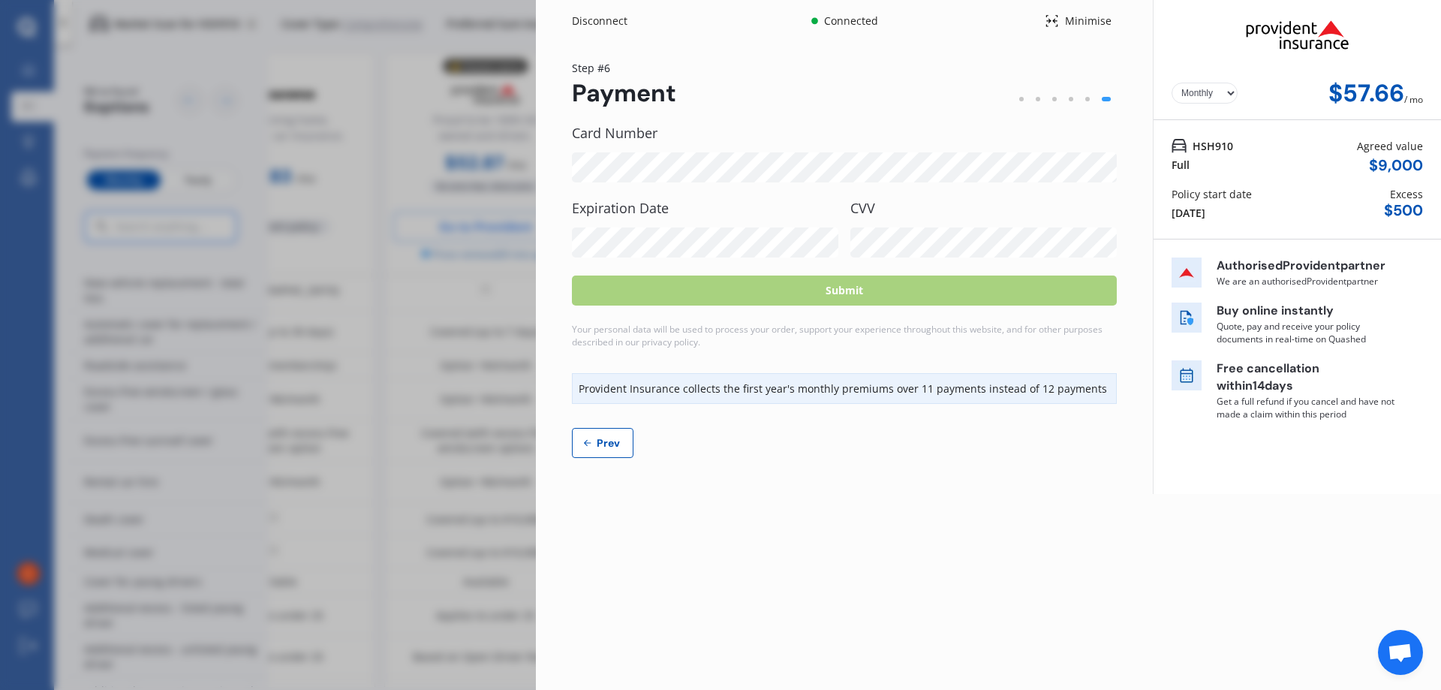
click at [1190, 92] on select "Yearly Monthly" at bounding box center [1205, 93] width 66 height 21
click at [1172, 83] on select "Yearly Monthly" at bounding box center [1205, 93] width 66 height 21
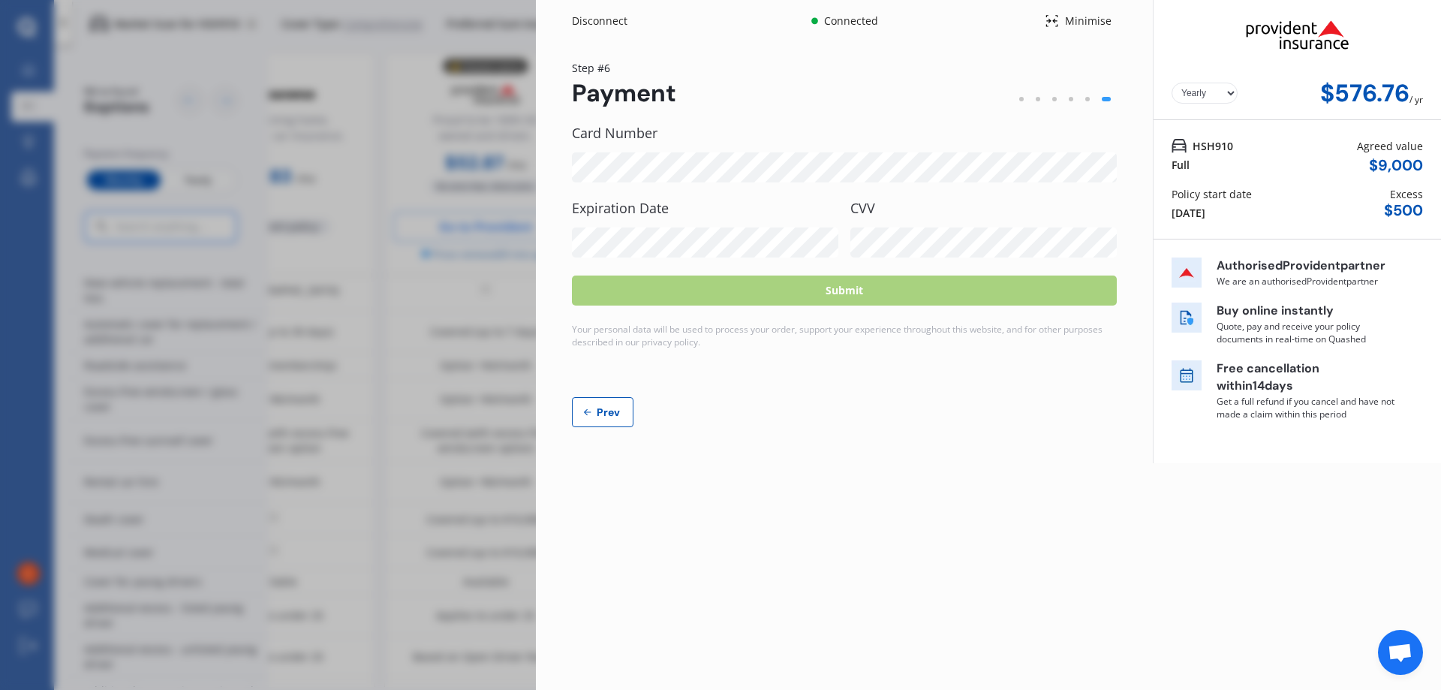
click at [1190, 94] on select "Yearly Monthly" at bounding box center [1205, 93] width 66 height 21
select select "Monthly"
click at [1172, 83] on select "Yearly Monthly" at bounding box center [1205, 93] width 66 height 21
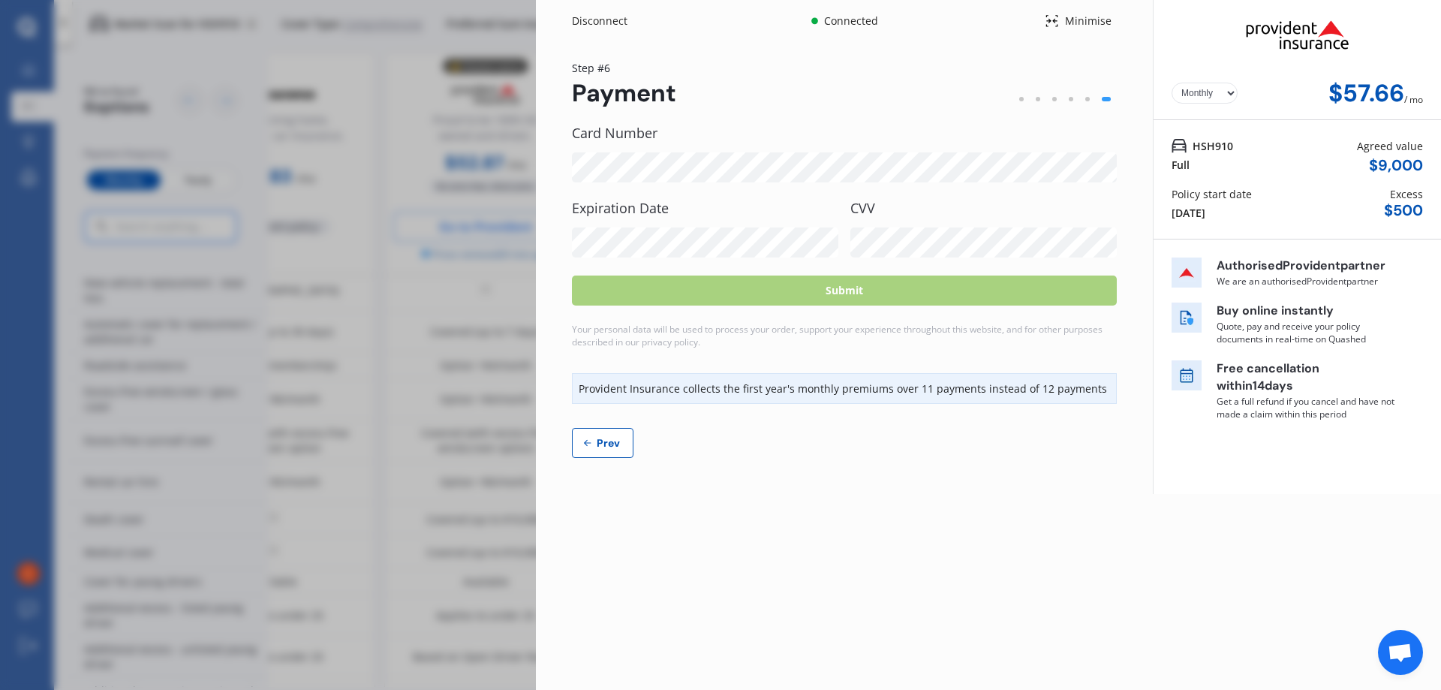
click at [1190, 646] on span "Open chat" at bounding box center [1400, 652] width 45 height 45
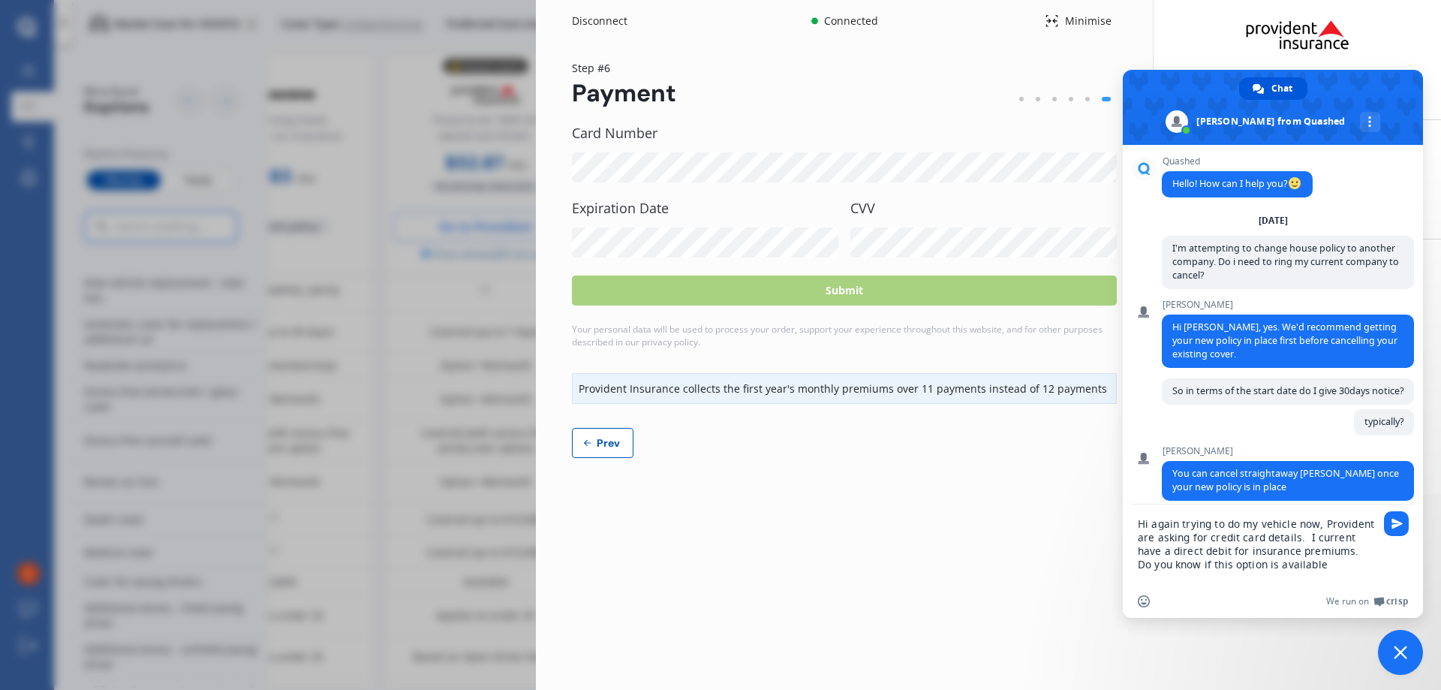
click at [1190, 537] on textarea "Hi again trying to do my vehicle now, Provident are asking for credit card deta…" at bounding box center [1256, 551] width 237 height 68
click at [1175, 549] on textarea "Hi again trying to do my vehicle now, Provident are asking for credit card deta…" at bounding box center [1256, 551] width 237 height 68
click at [1190, 577] on textarea "Hi again trying to do my vehicle now, Provident are asking for credit card deta…" at bounding box center [1256, 551] width 237 height 68
type textarea "Hi again trying to do my vehicle now, Provident are asking for credit card deta…"
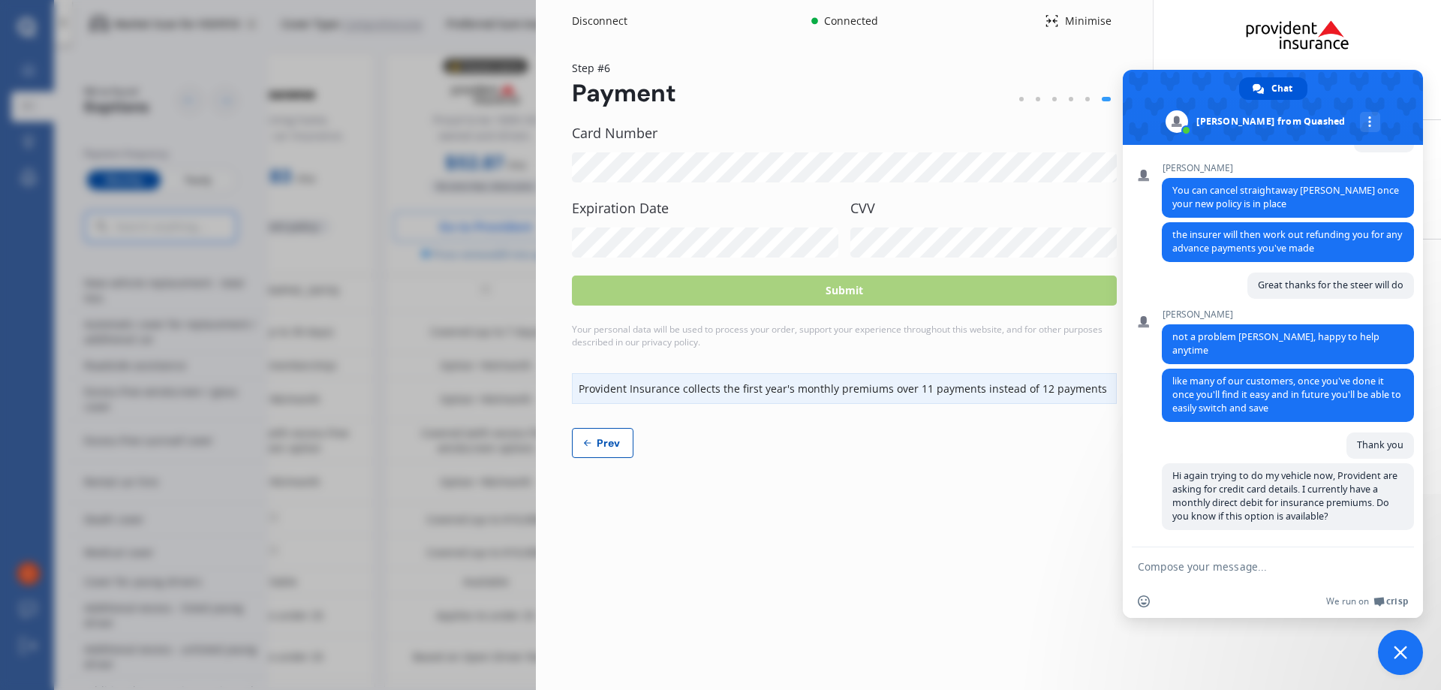
scroll to position [283, 0]
